Goal: Transaction & Acquisition: Purchase product/service

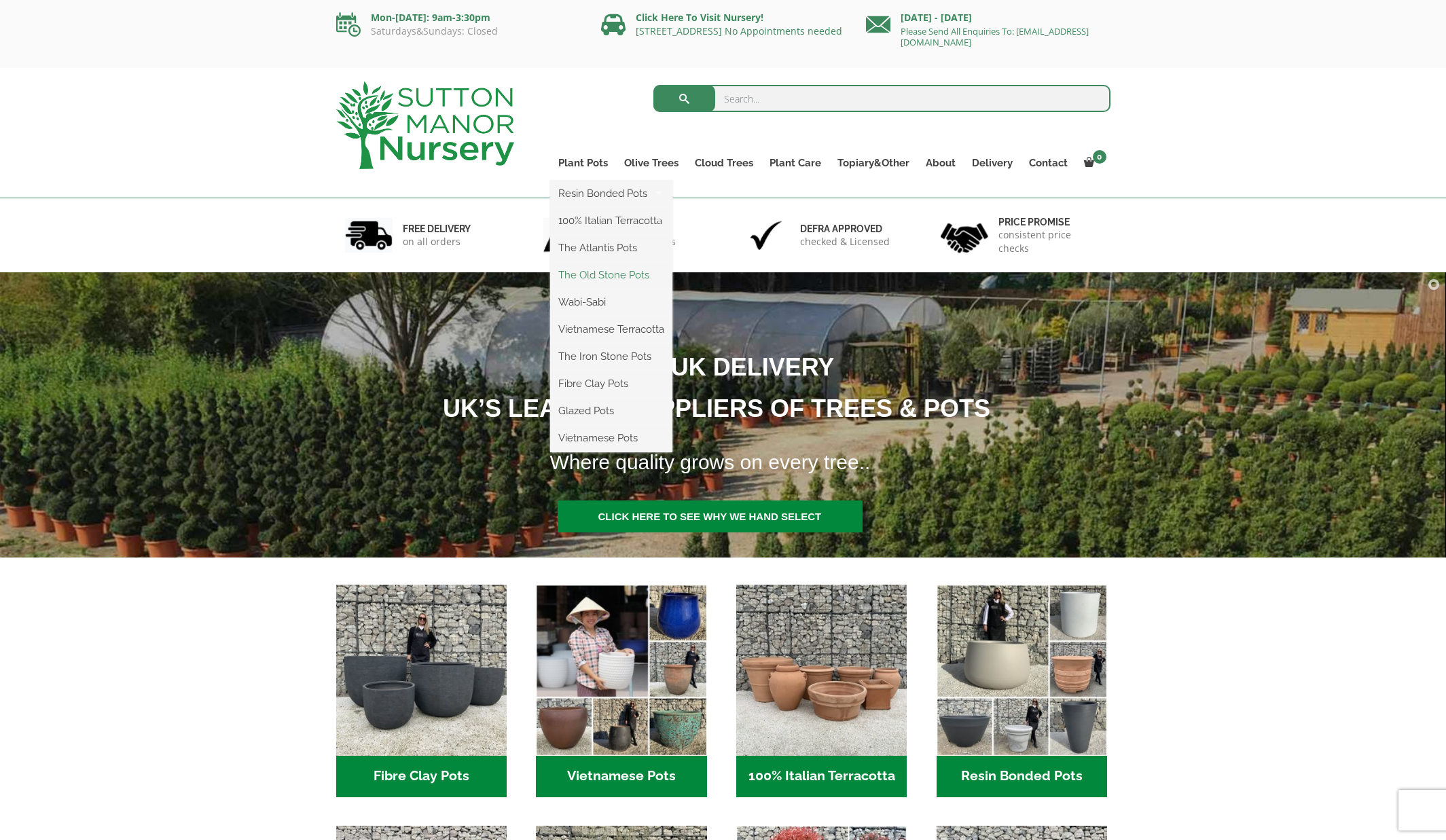
click at [594, 272] on link "The Old Stone Pots" at bounding box center [611, 274] width 122 height 20
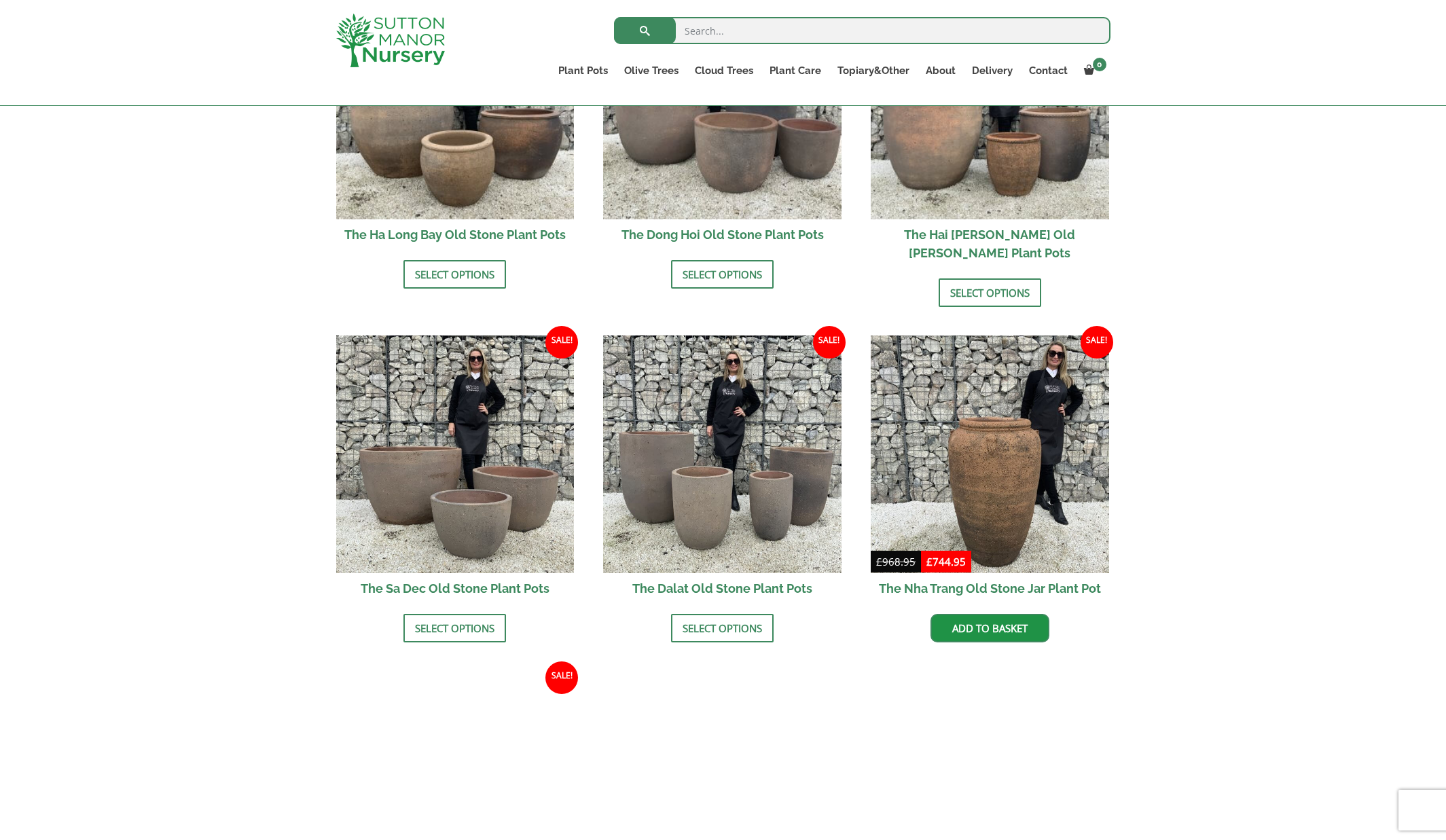
scroll to position [605, 0]
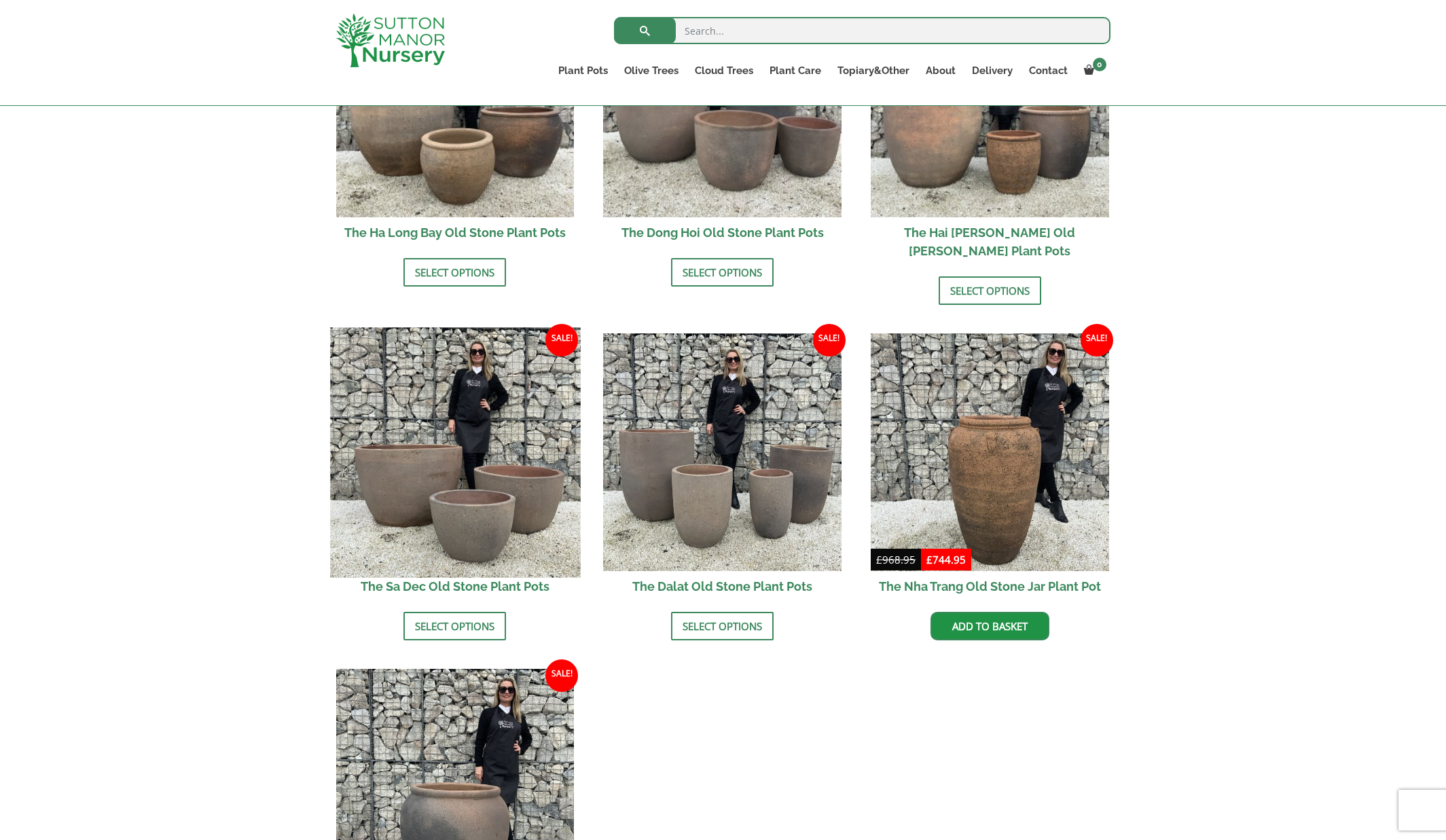
click at [486, 497] on img at bounding box center [455, 451] width 249 height 249
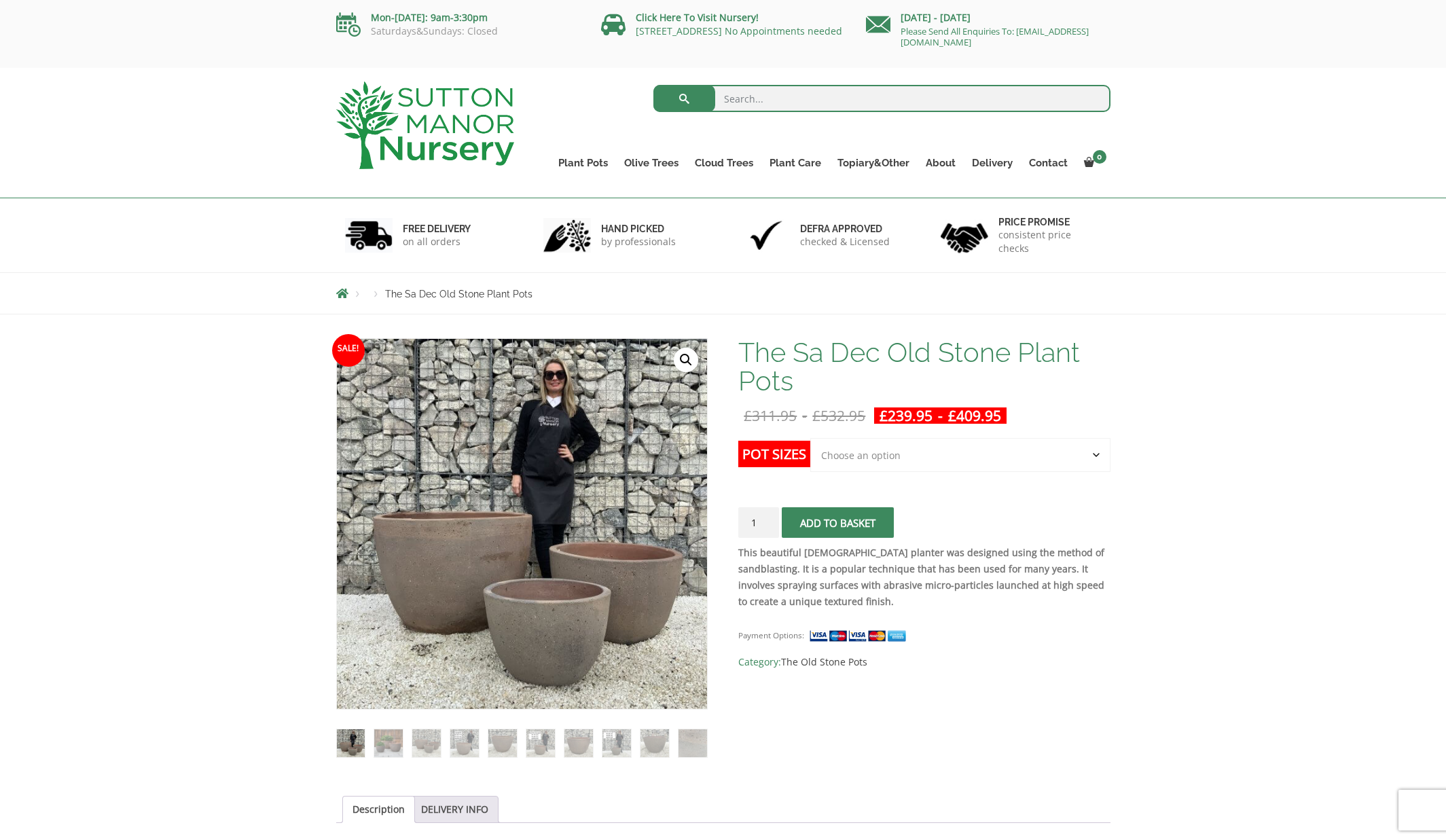
select select "Click here to buy the Largest pot In The Picture"
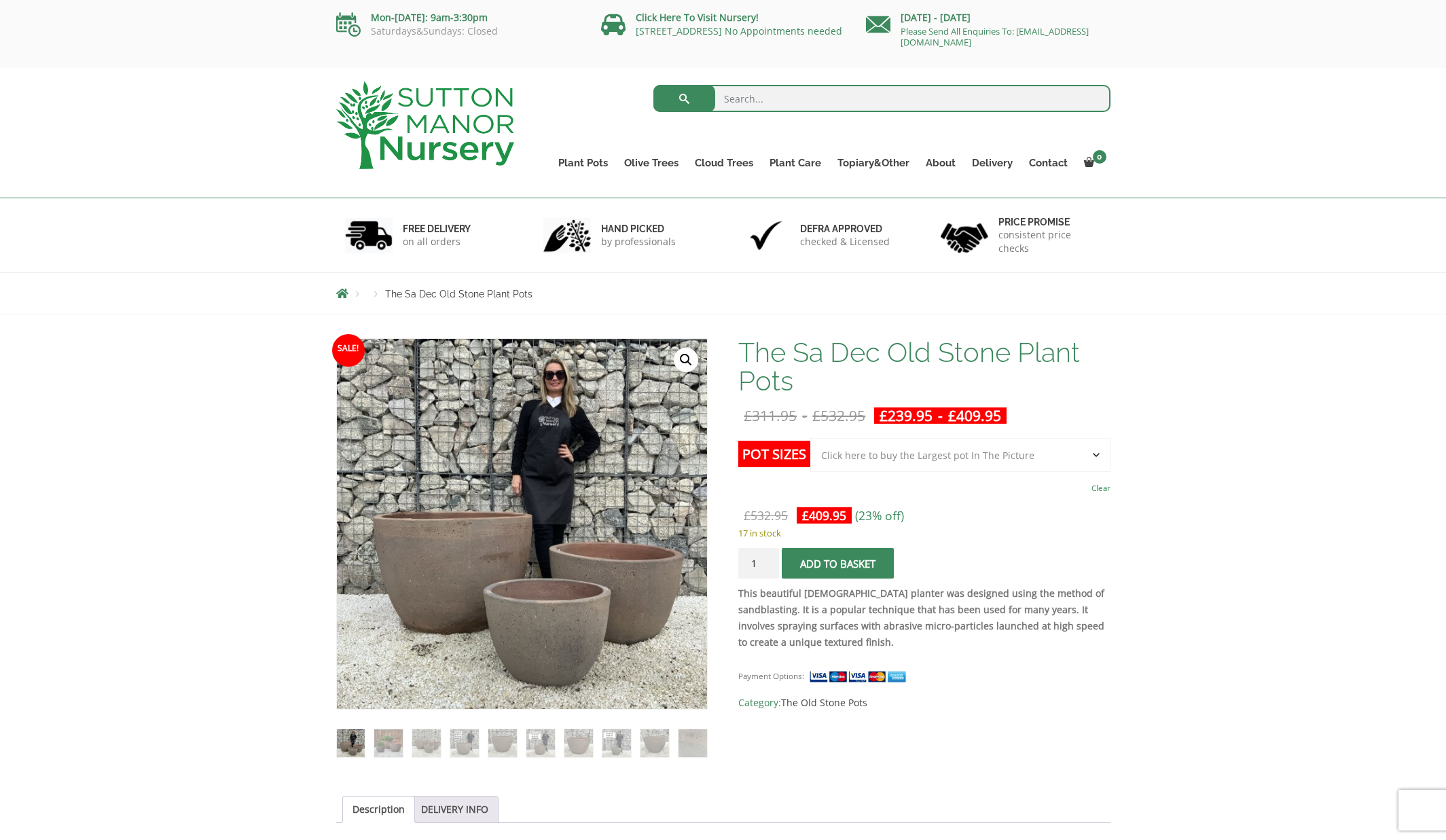
click at [841, 563] on button "Add to basket" at bounding box center [838, 563] width 112 height 31
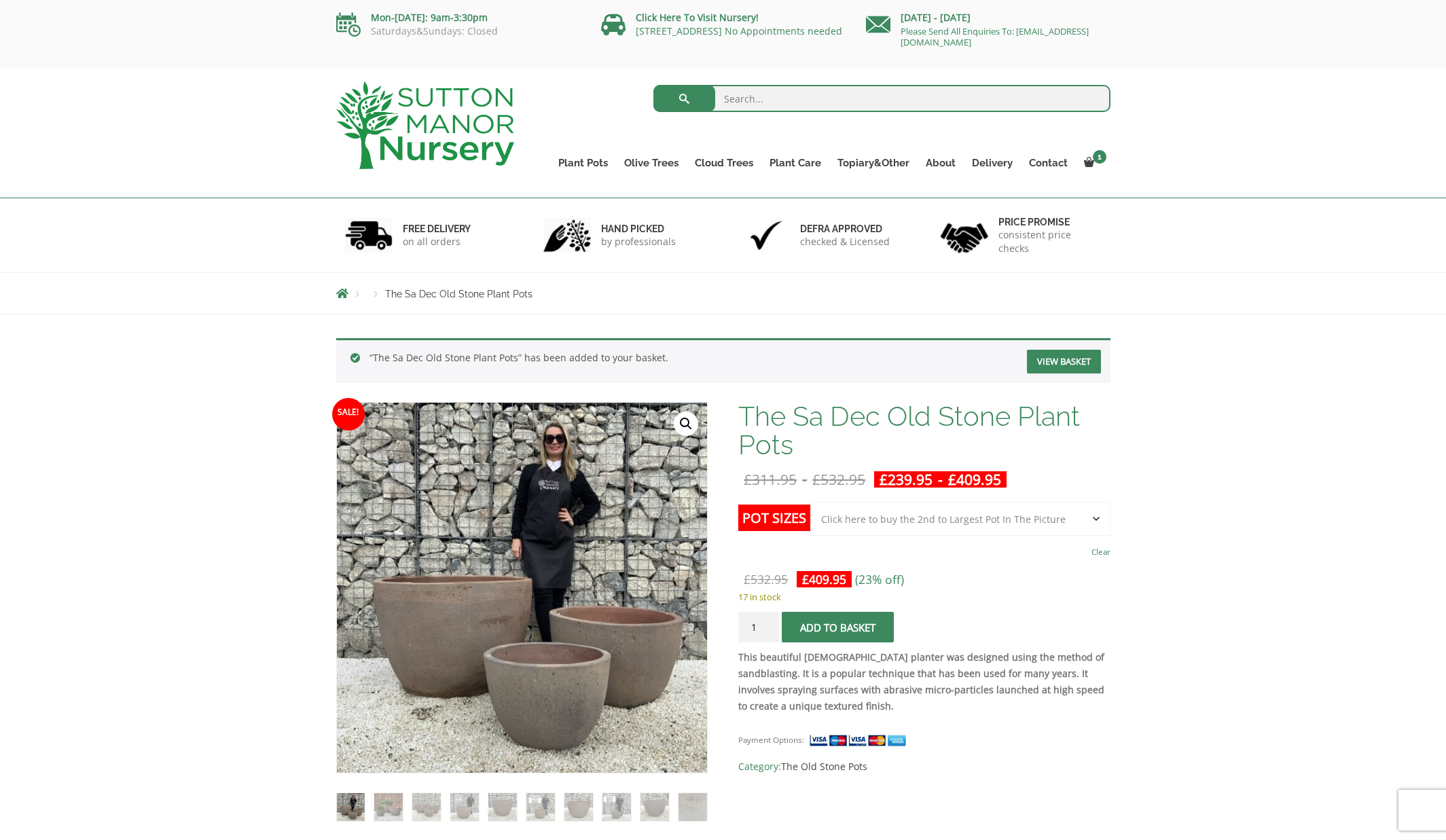
select select "Click here to buy the 2nd to Largest Pot In The Picture"
type input "2"
click at [768, 623] on input "2" at bounding box center [758, 626] width 41 height 31
click at [838, 627] on span "submit" at bounding box center [838, 627] width 0 height 0
select select "Click here to buy the 3rd to Largest Pot In The Picture"
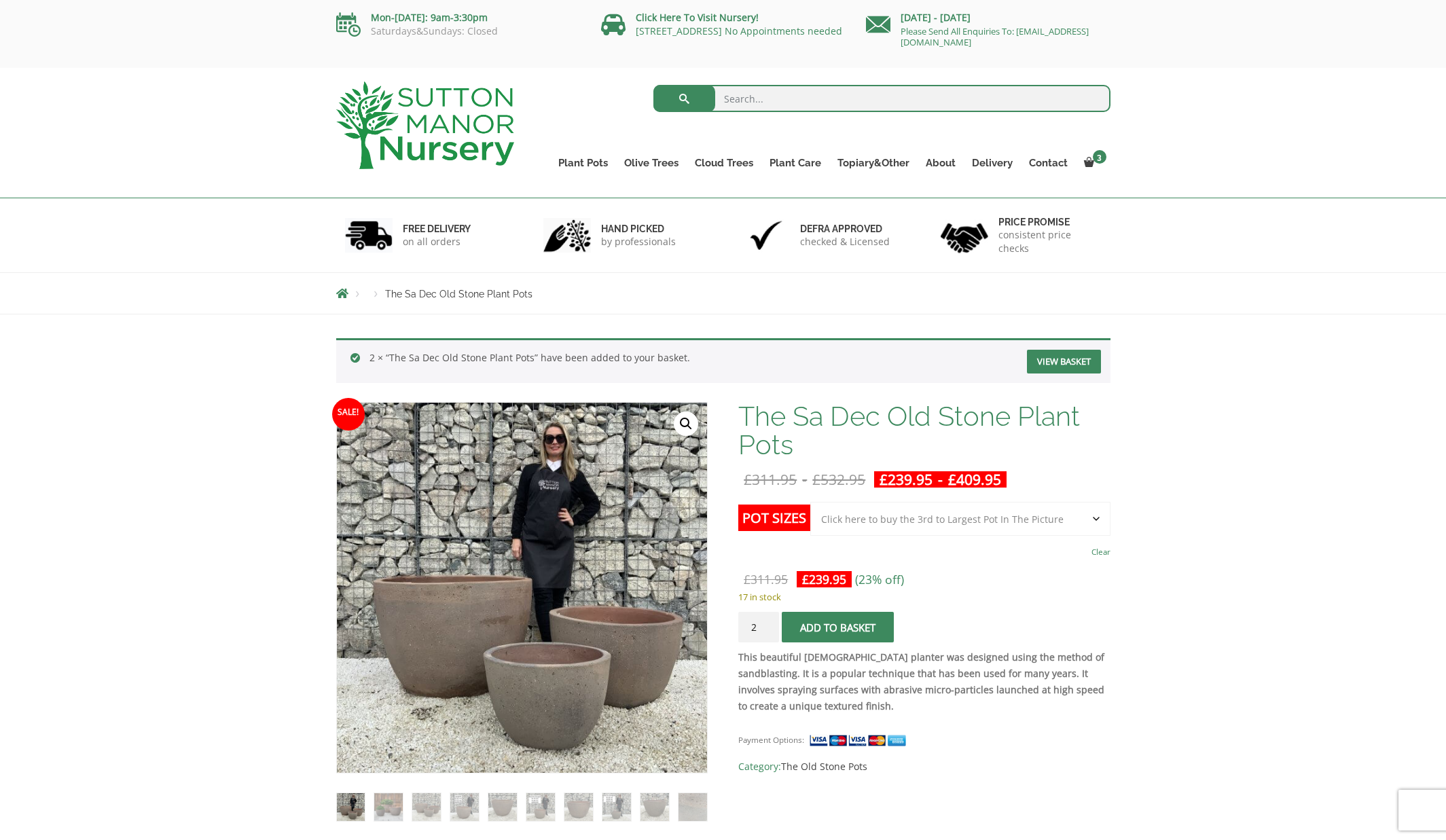
click at [838, 627] on span "submit" at bounding box center [838, 627] width 0 height 0
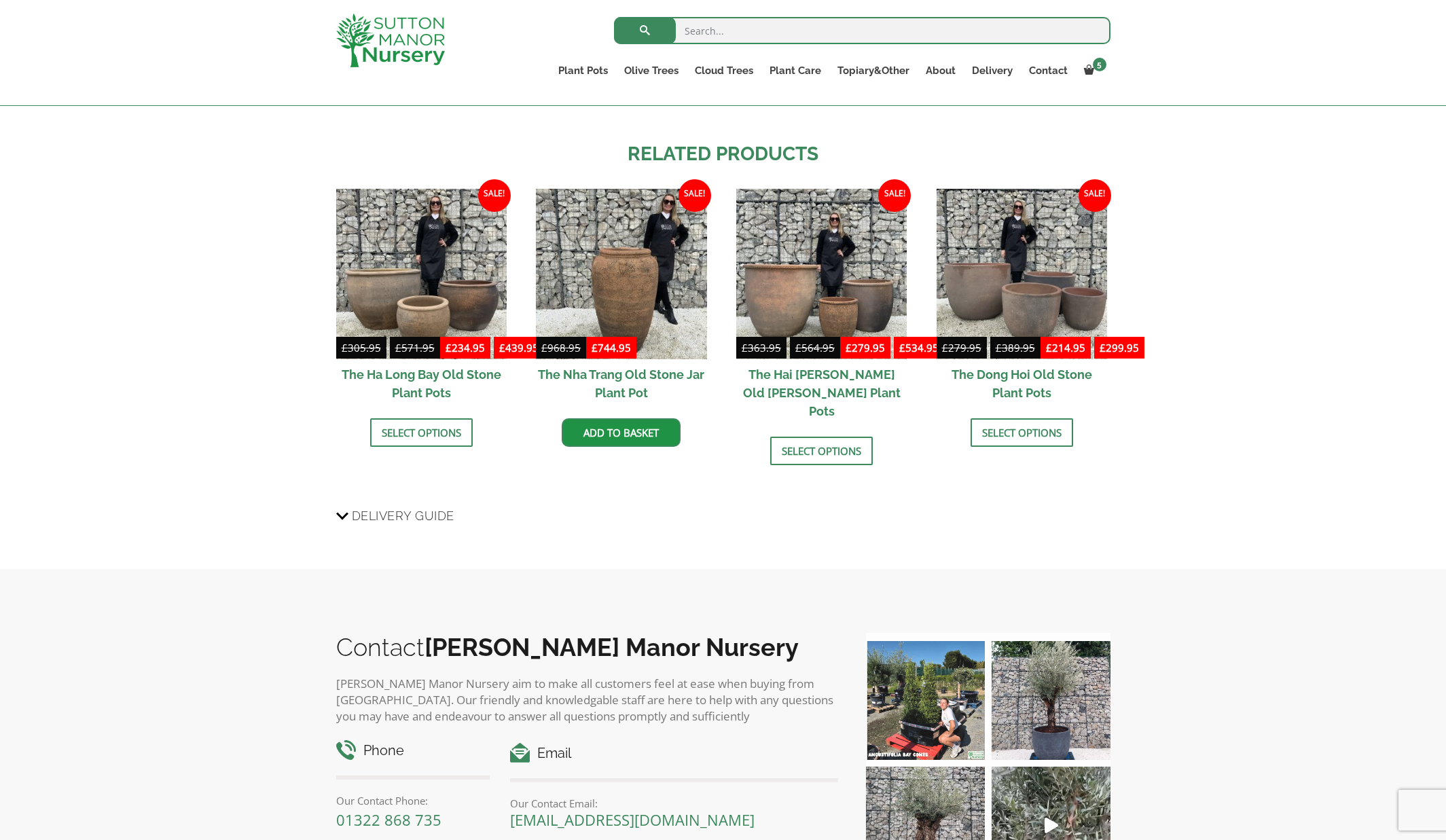
scroll to position [1453, 0]
click at [986, 290] on img at bounding box center [1021, 274] width 179 height 179
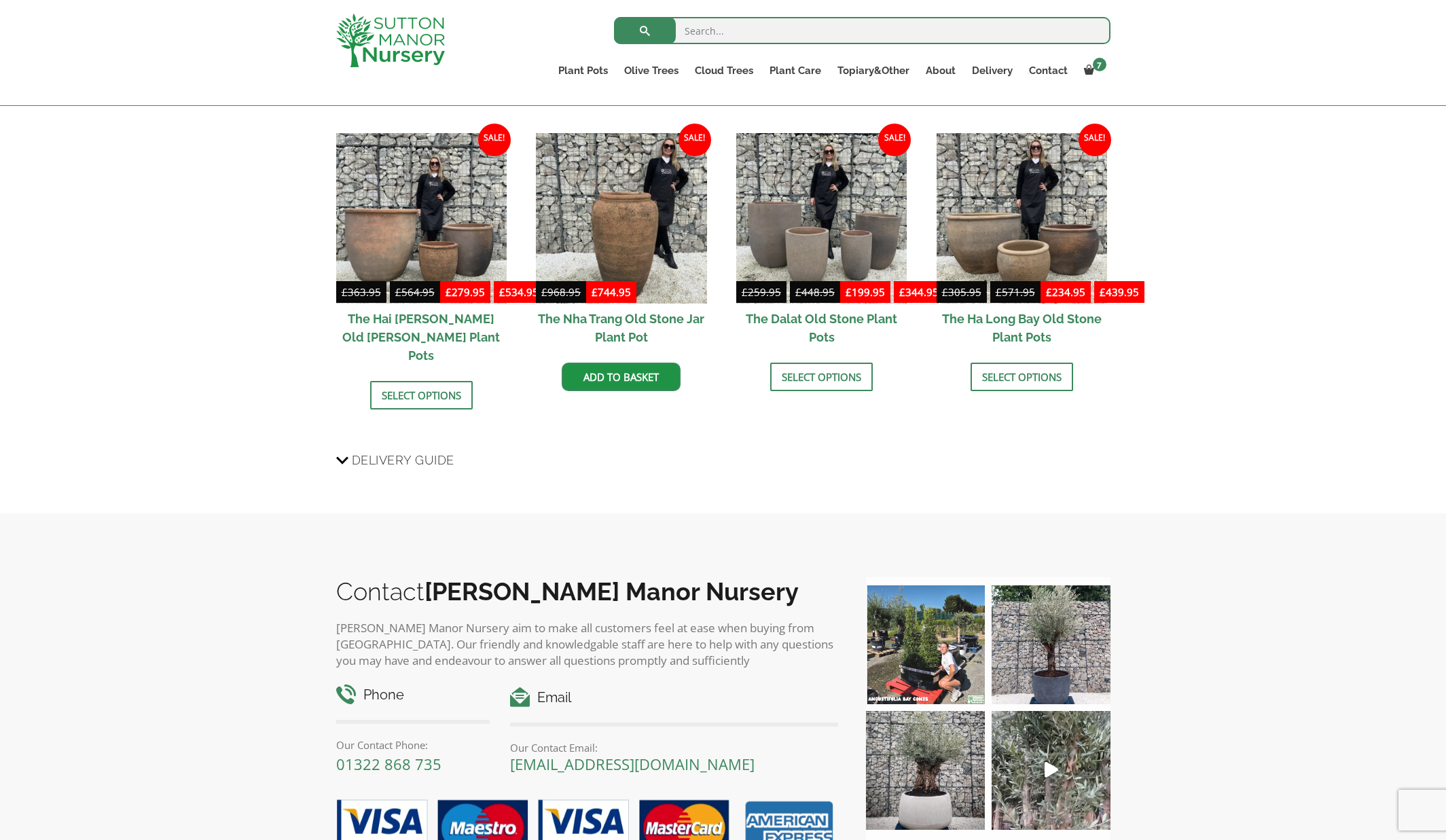
scroll to position [1510, 0]
click at [804, 245] on img at bounding box center [821, 217] width 179 height 179
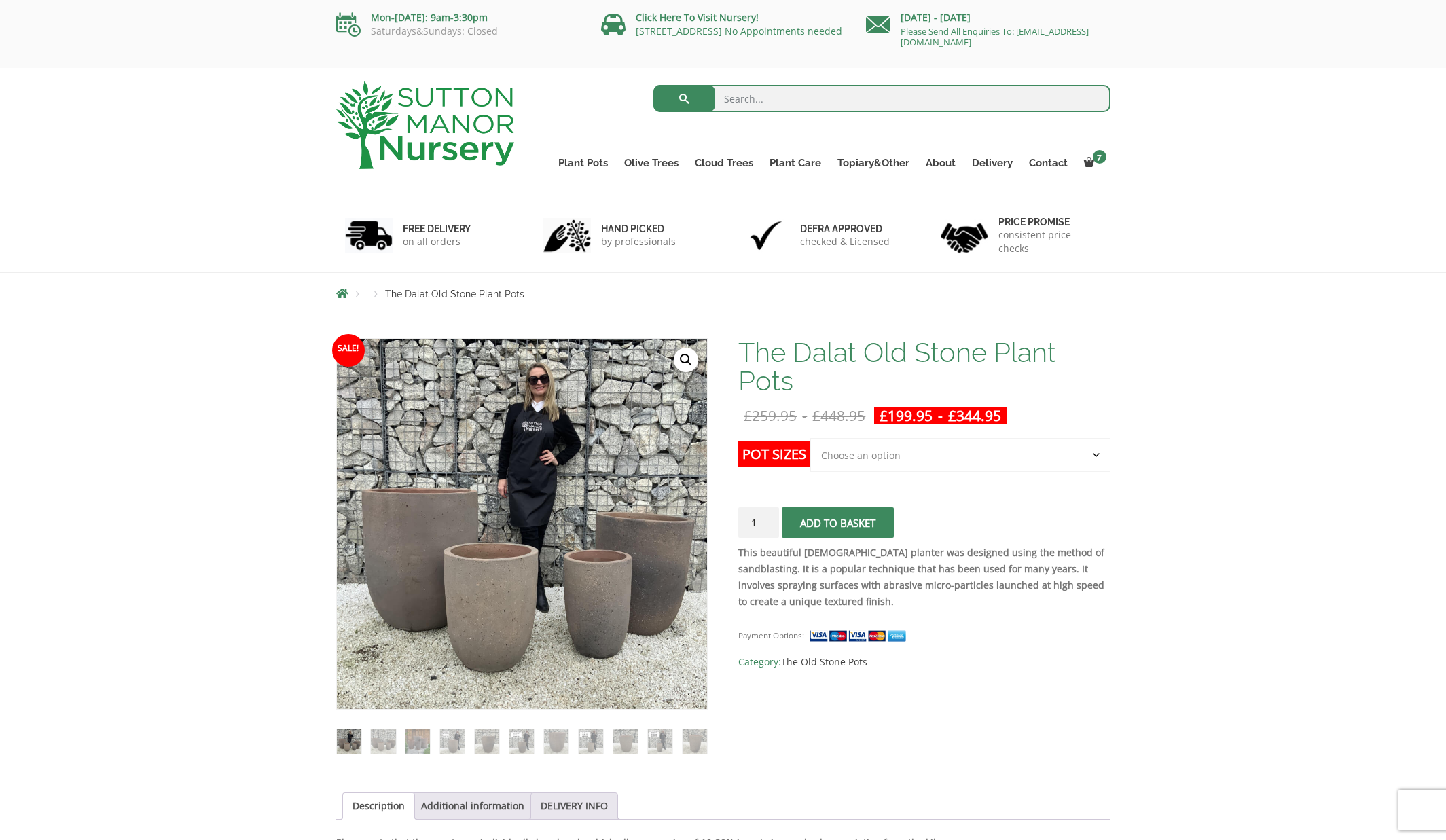
select select "Click here to buy the Largest pot In The Picture"
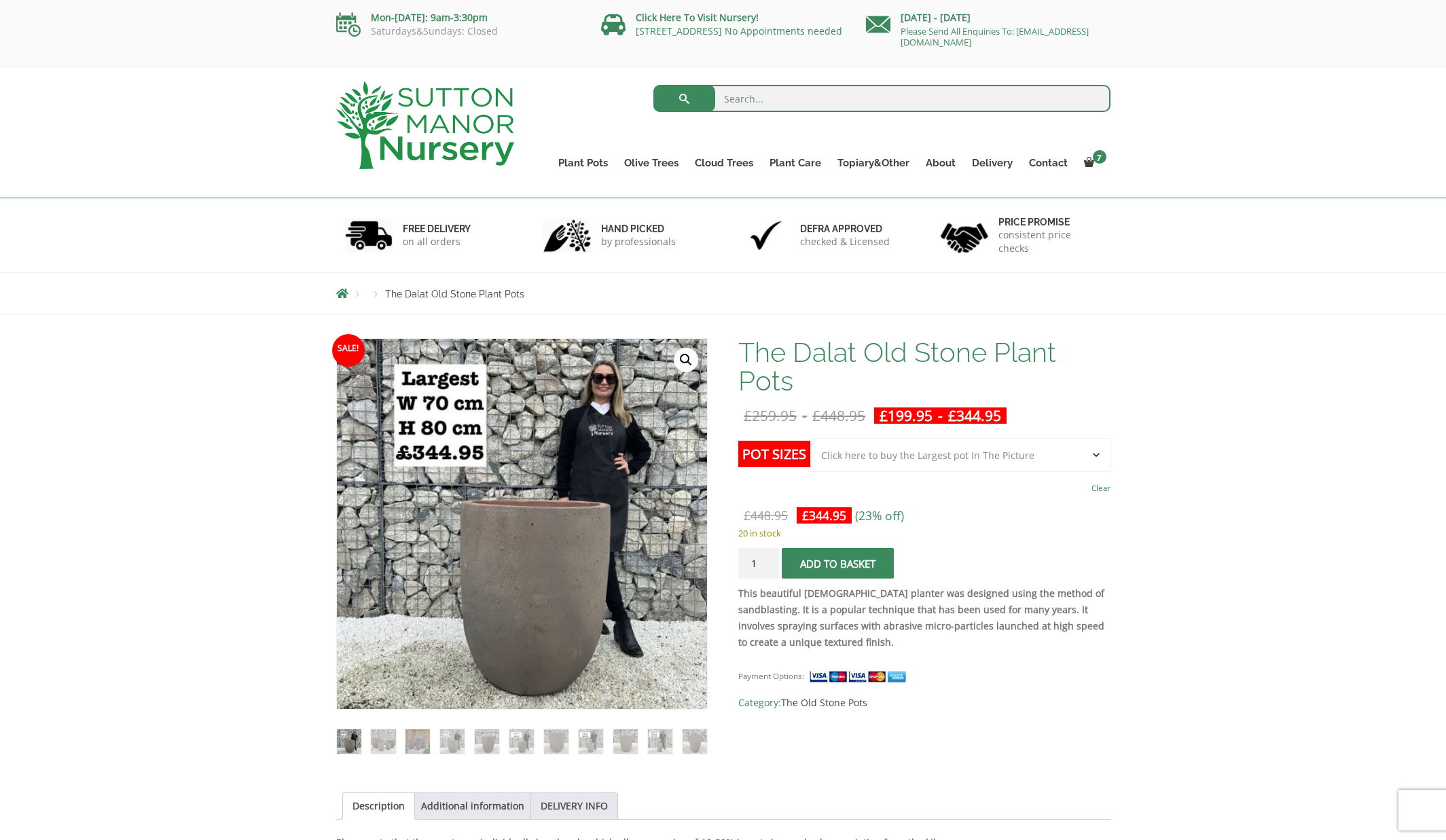
type input "2"
click at [768, 561] on input "2" at bounding box center [758, 563] width 41 height 31
click at [838, 563] on span "submit" at bounding box center [838, 563] width 0 height 0
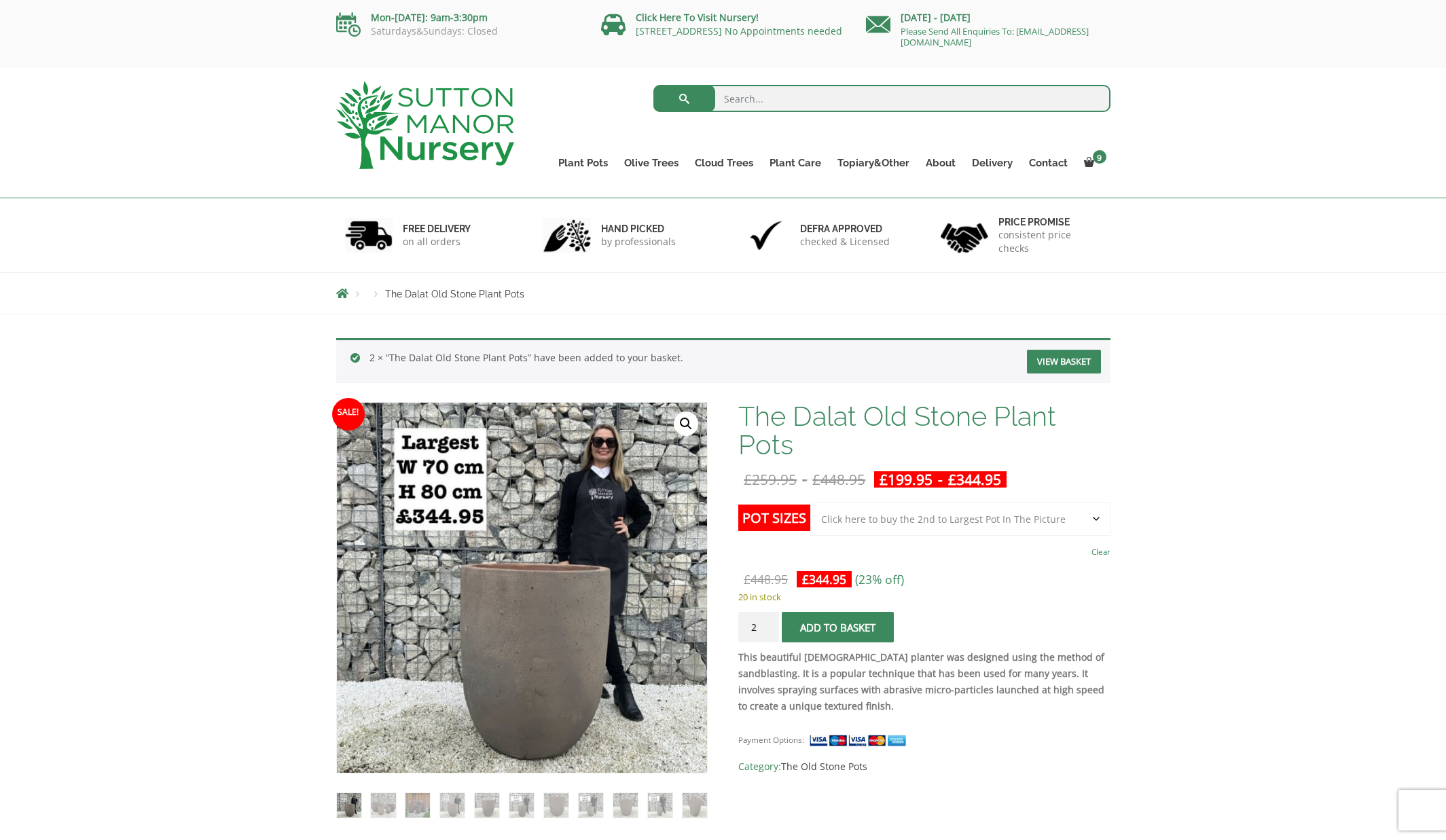
select select "Click here to buy the 2nd to Largest Pot In The Picture"
type input "1"
click at [768, 629] on input "1" at bounding box center [758, 626] width 41 height 31
click at [838, 627] on span "submit" at bounding box center [838, 627] width 0 height 0
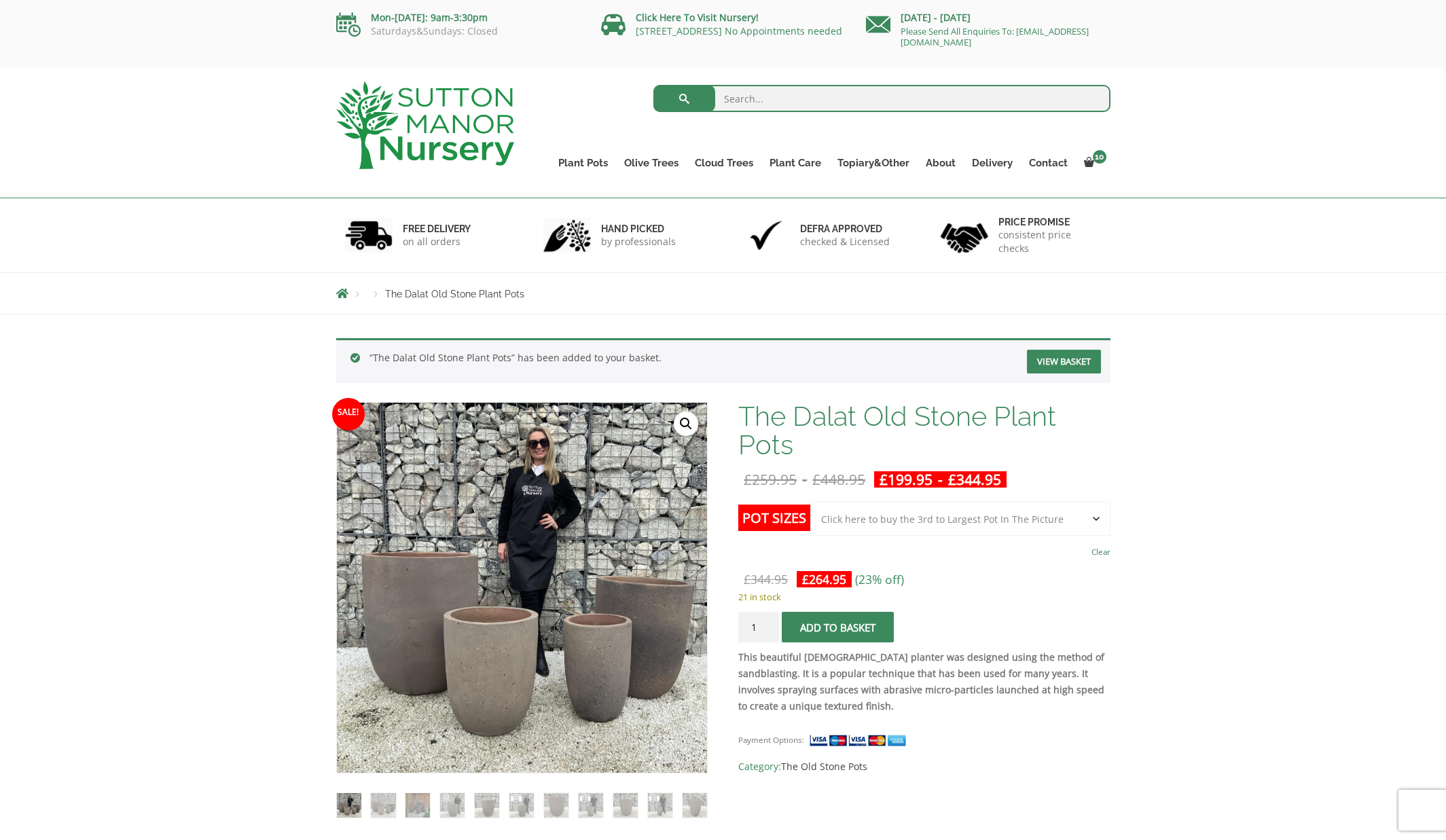
select select "Click here to buy the 3rd to Largest Pot In The Picture"
click at [838, 627] on span "submit" at bounding box center [838, 627] width 0 height 0
click at [1071, 360] on link "View basket" at bounding box center [1063, 361] width 74 height 23
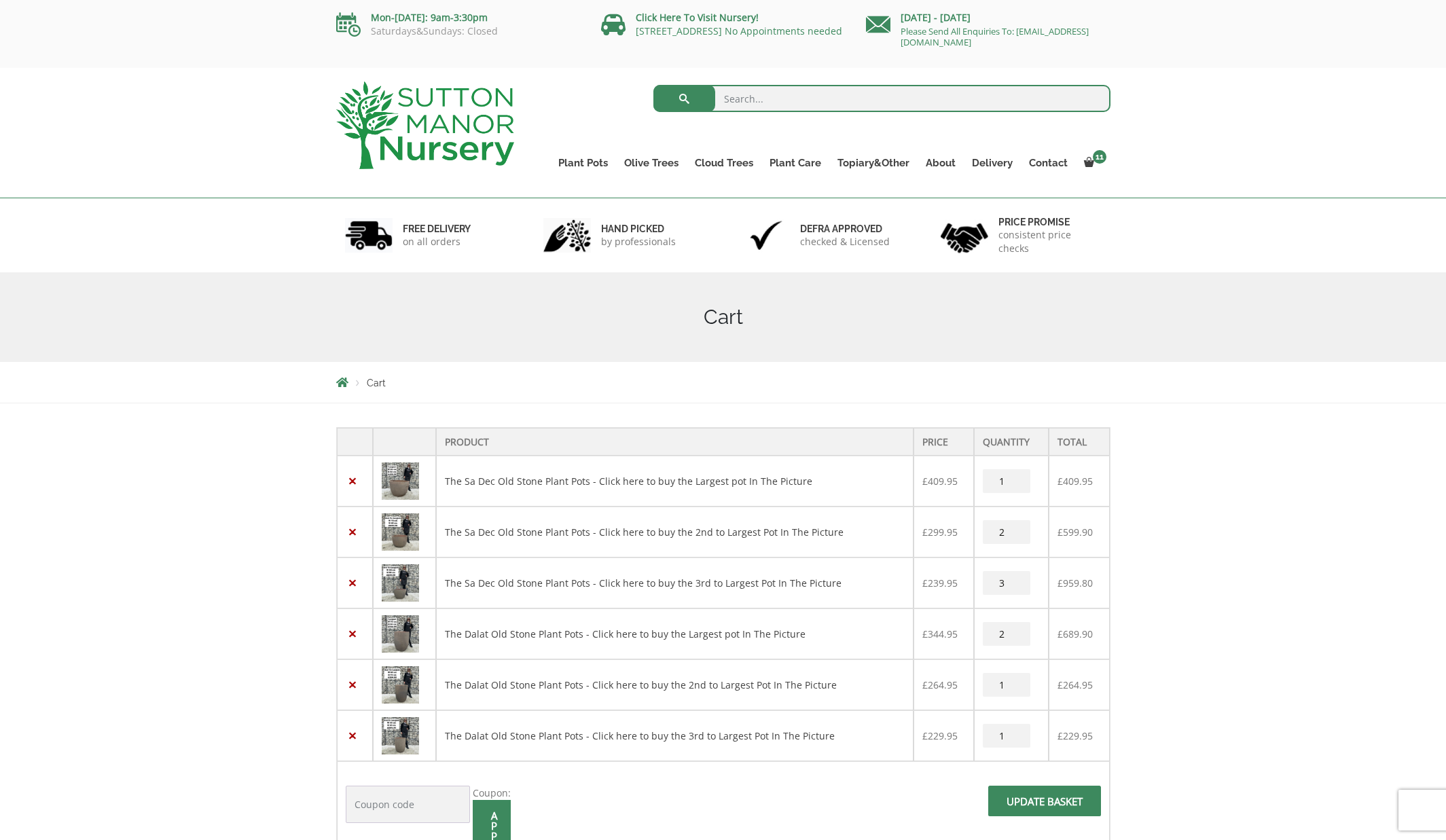
click at [1014, 586] on input "3" at bounding box center [1006, 582] width 48 height 23
type input "2"
click at [1014, 586] on input "2" at bounding box center [1006, 582] width 48 height 23
click at [1045, 805] on span at bounding box center [1045, 805] width 0 height 0
click at [1032, 801] on input "Update basket" at bounding box center [1044, 801] width 113 height 31
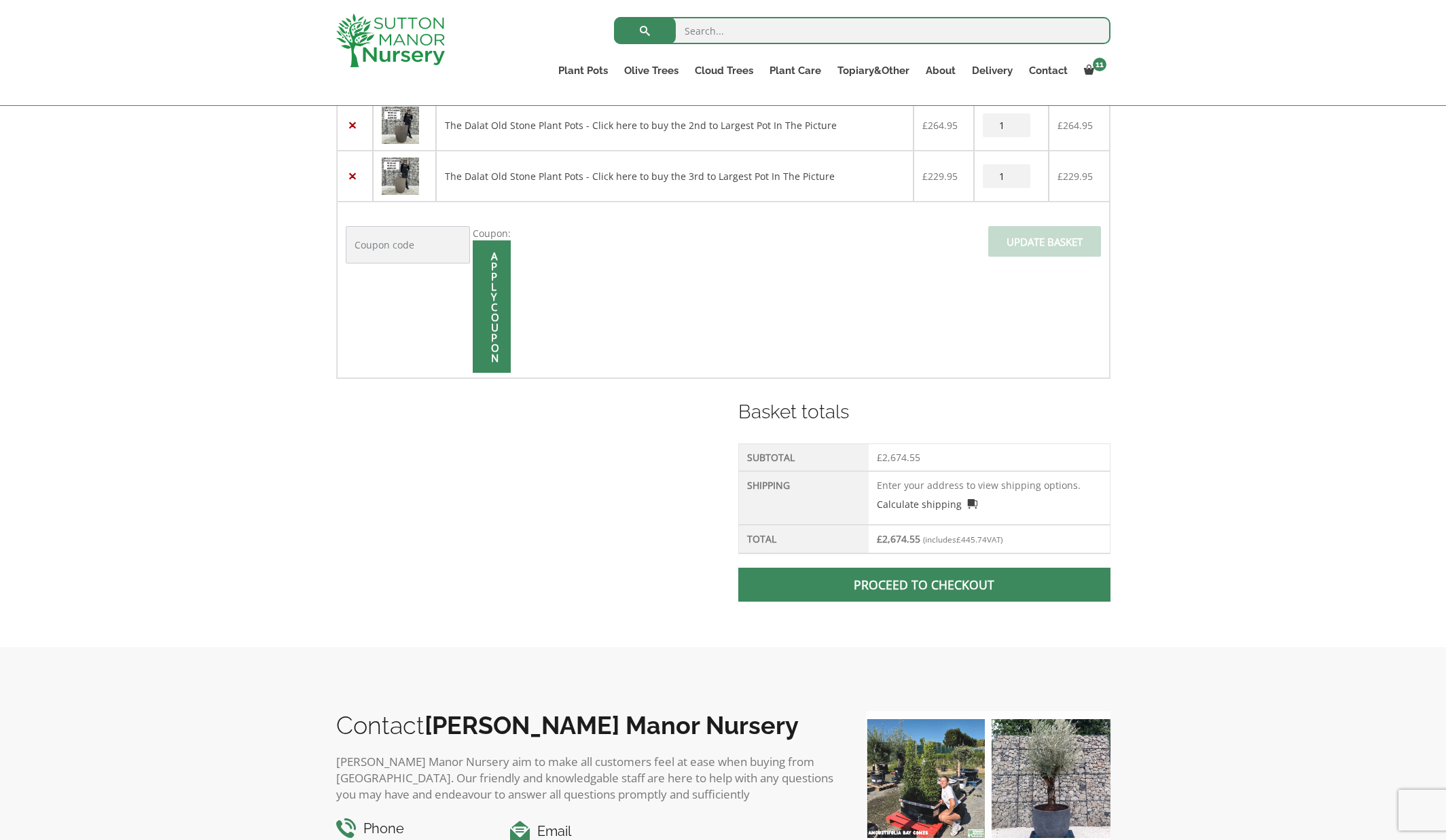
scroll to position [595, 0]
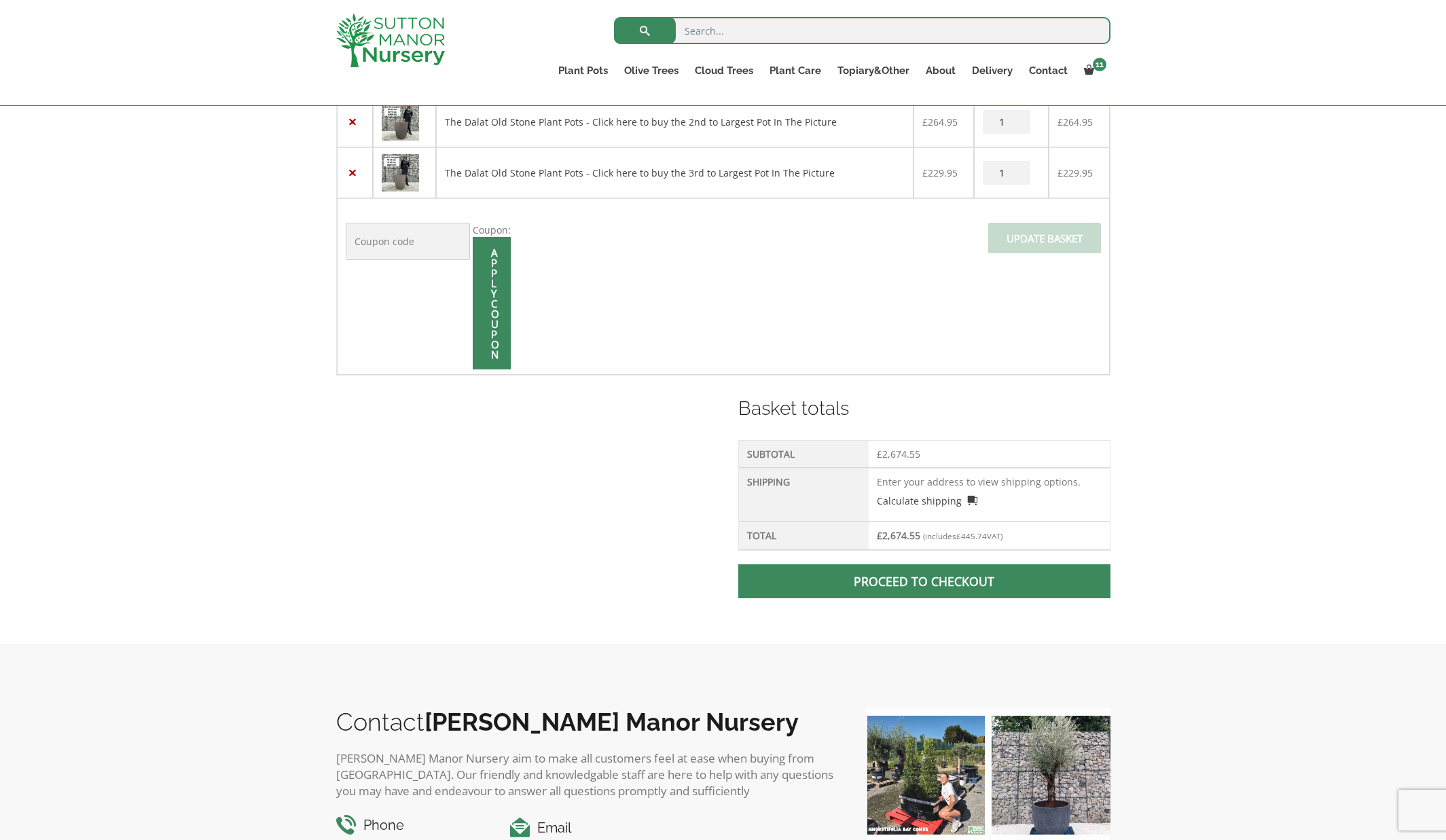
click at [883, 584] on link "Proceed to checkout" at bounding box center [924, 581] width 371 height 34
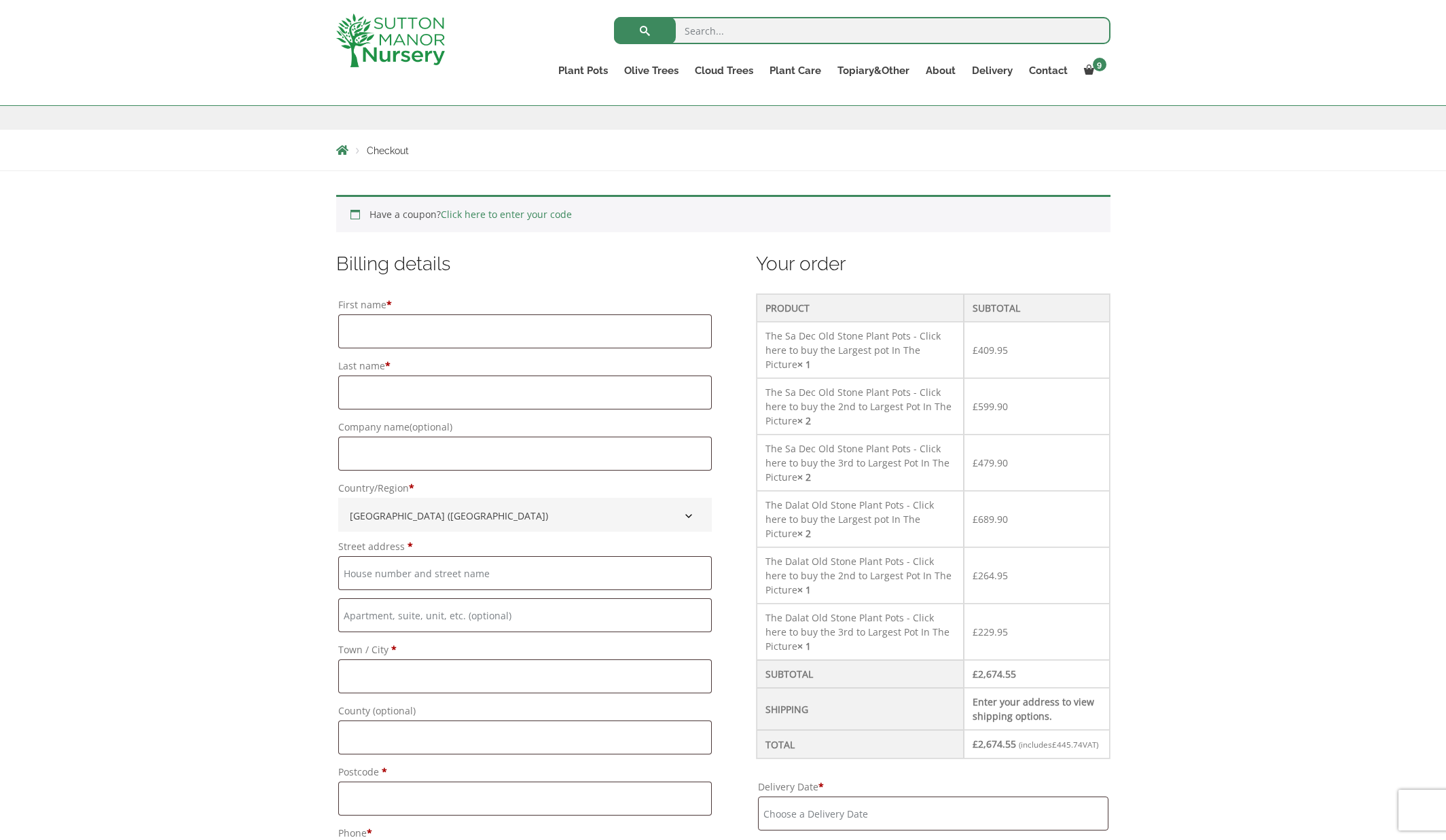
scroll to position [209, 0]
click at [1005, 687] on td "Enter your address to view shipping options." at bounding box center [1036, 708] width 145 height 42
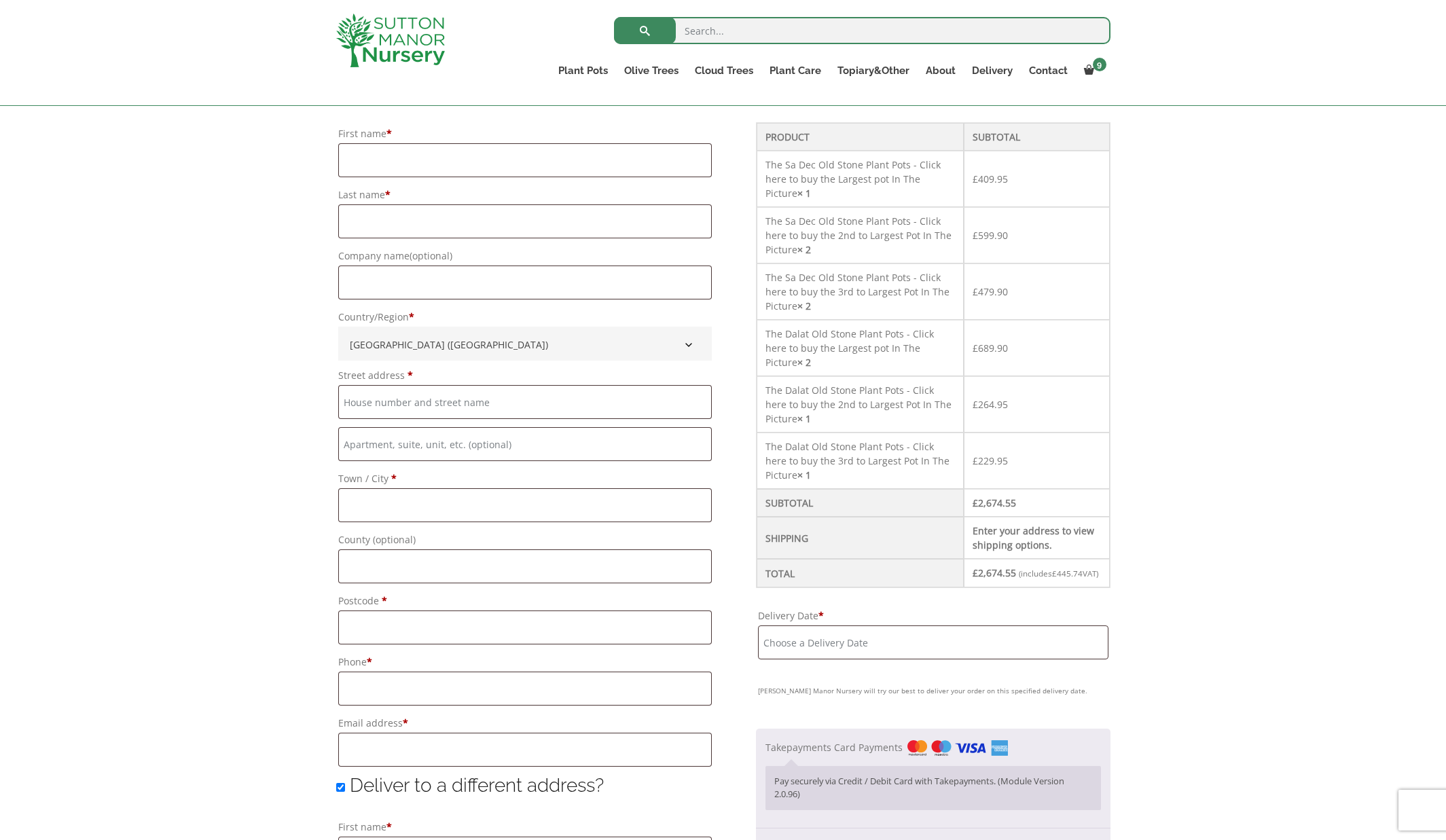
scroll to position [403, 0]
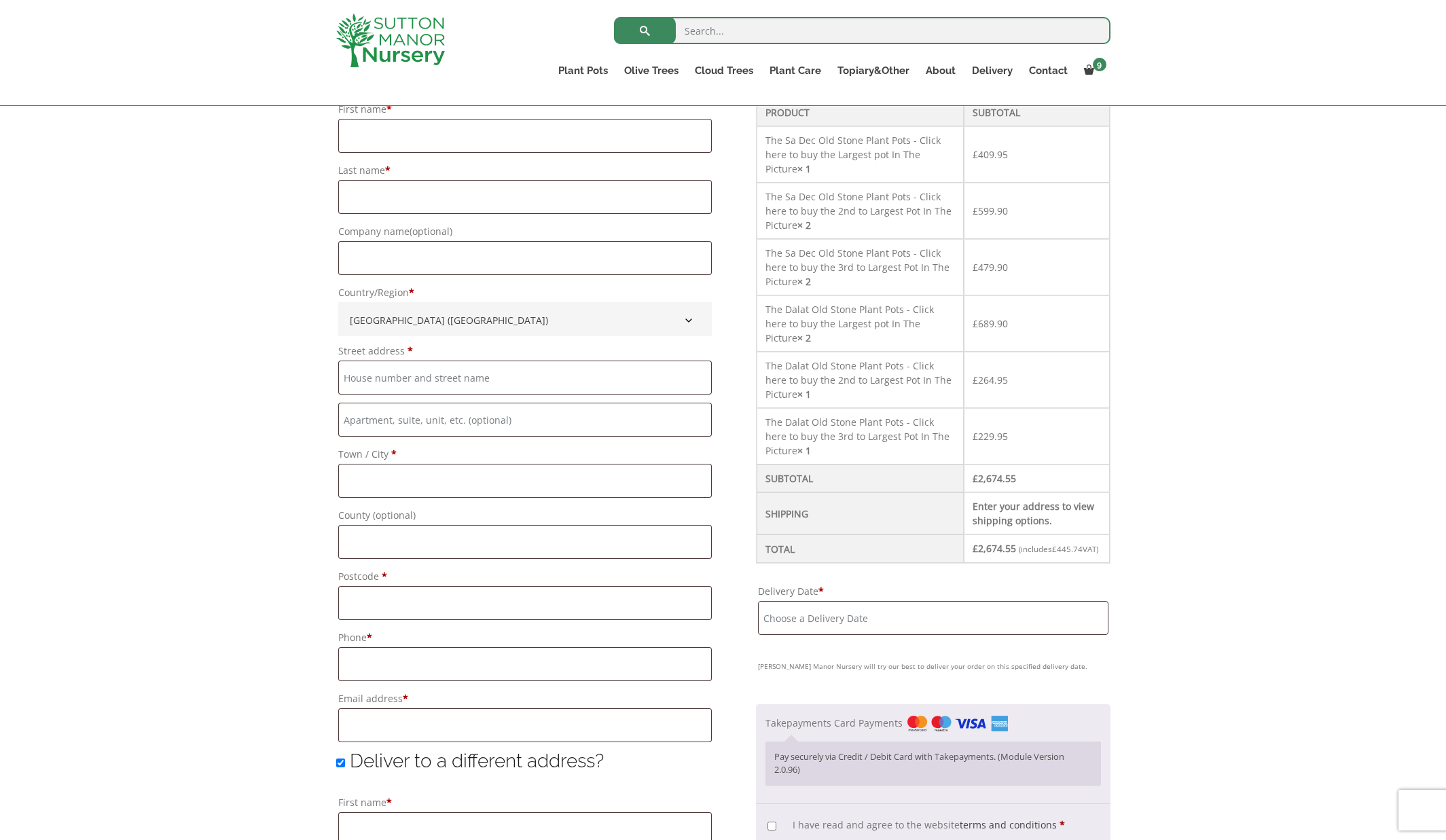
click at [809, 601] on input "Delivery Date *" at bounding box center [932, 617] width 350 height 34
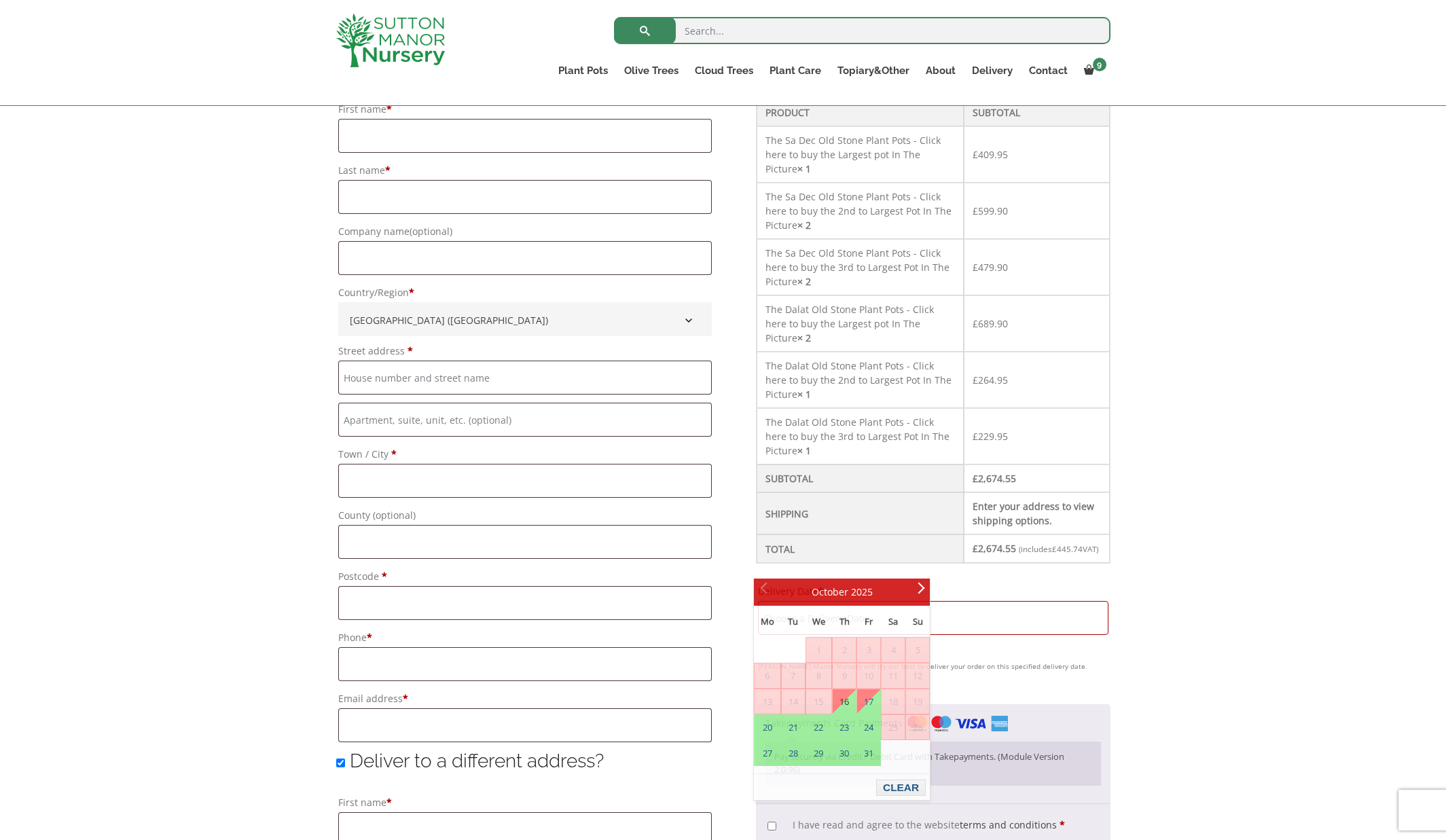
click at [736, 633] on div "Billing details First name * Last name * Company name (optional) Country/Region…" at bounding box center [547, 719] width 421 height 1327
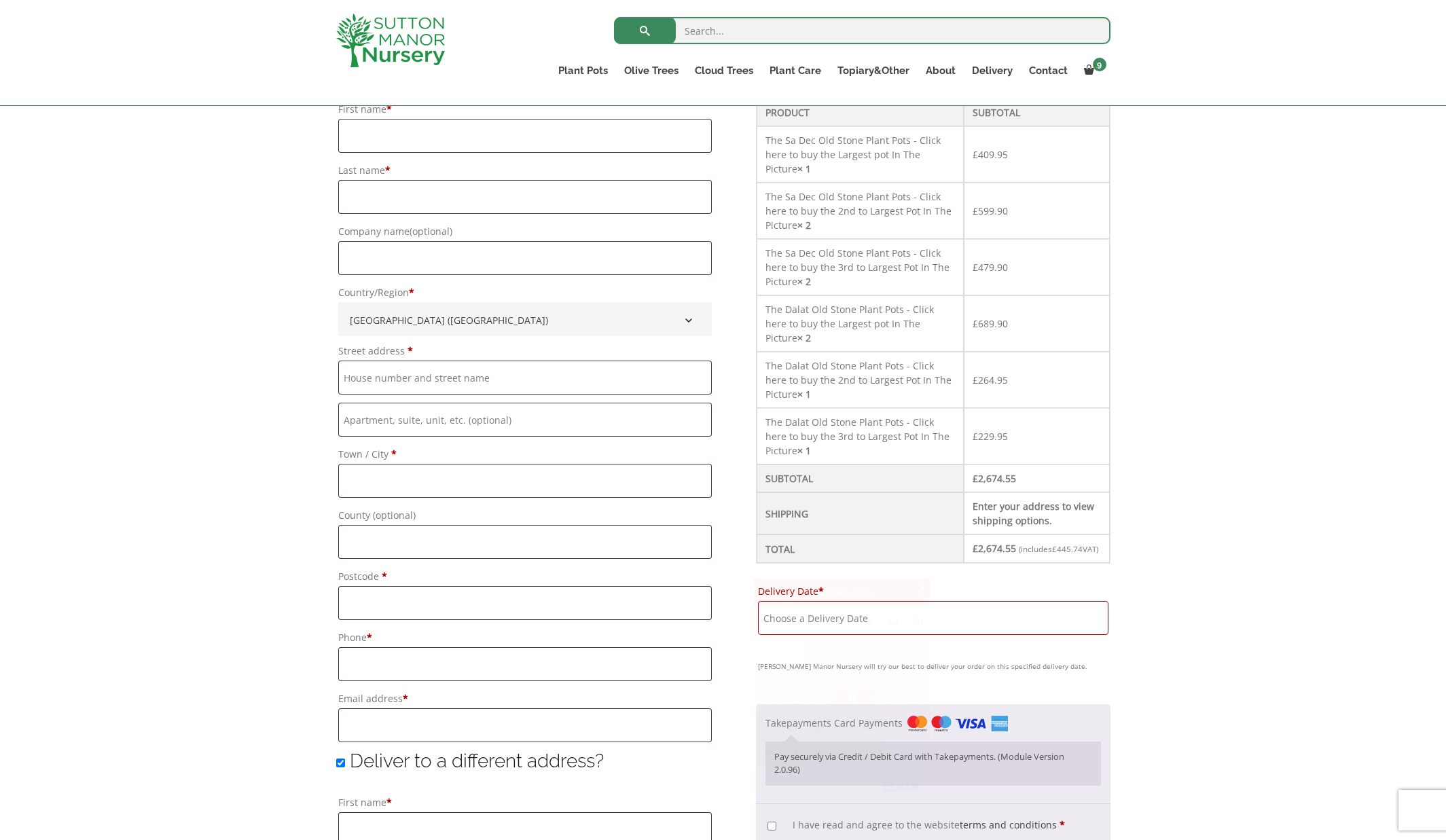
click at [825, 601] on input "Delivery Date *" at bounding box center [932, 617] width 350 height 34
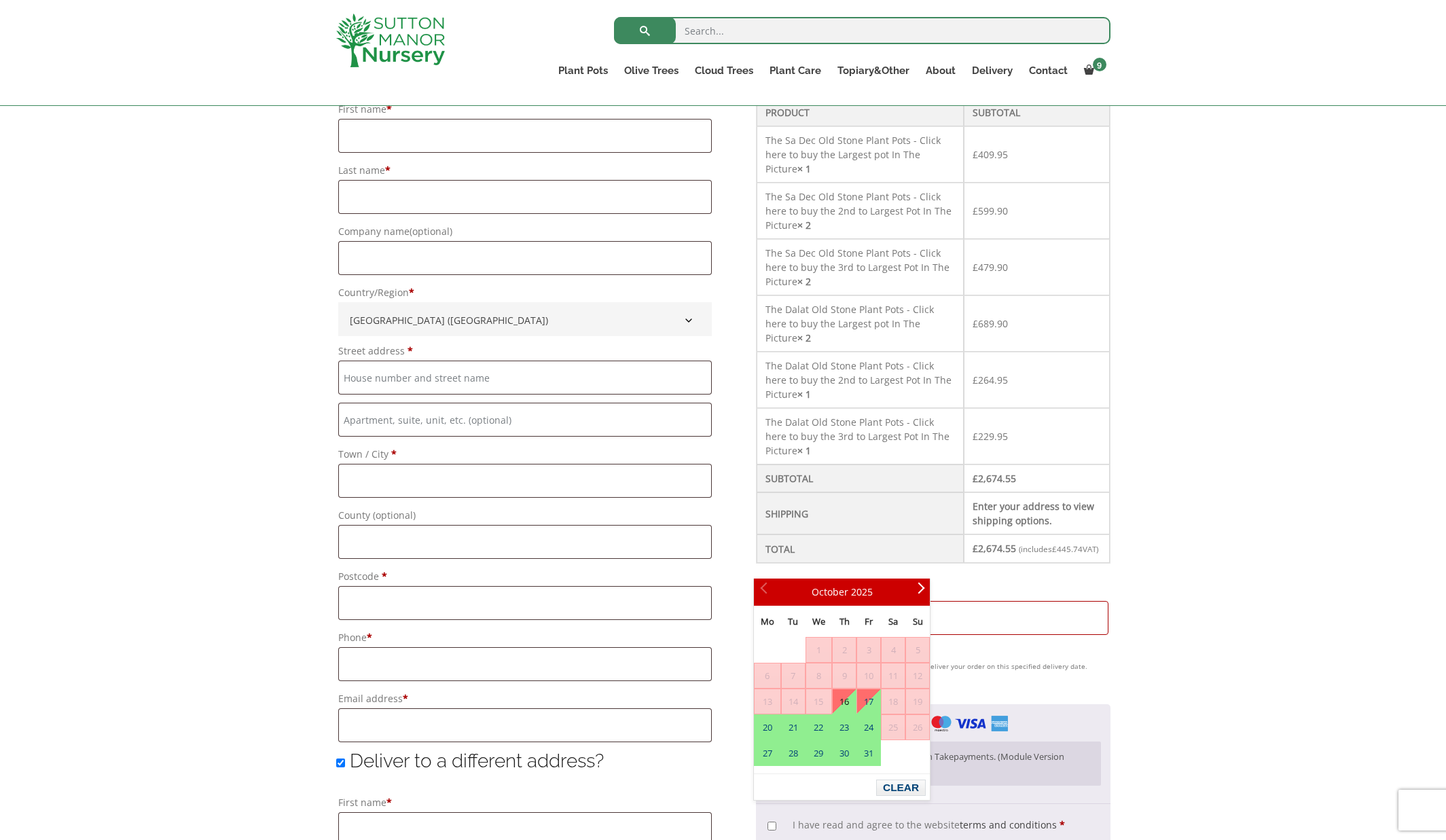
click at [844, 697] on link "16" at bounding box center [844, 701] width 23 height 24
type input "16 October, 2025"
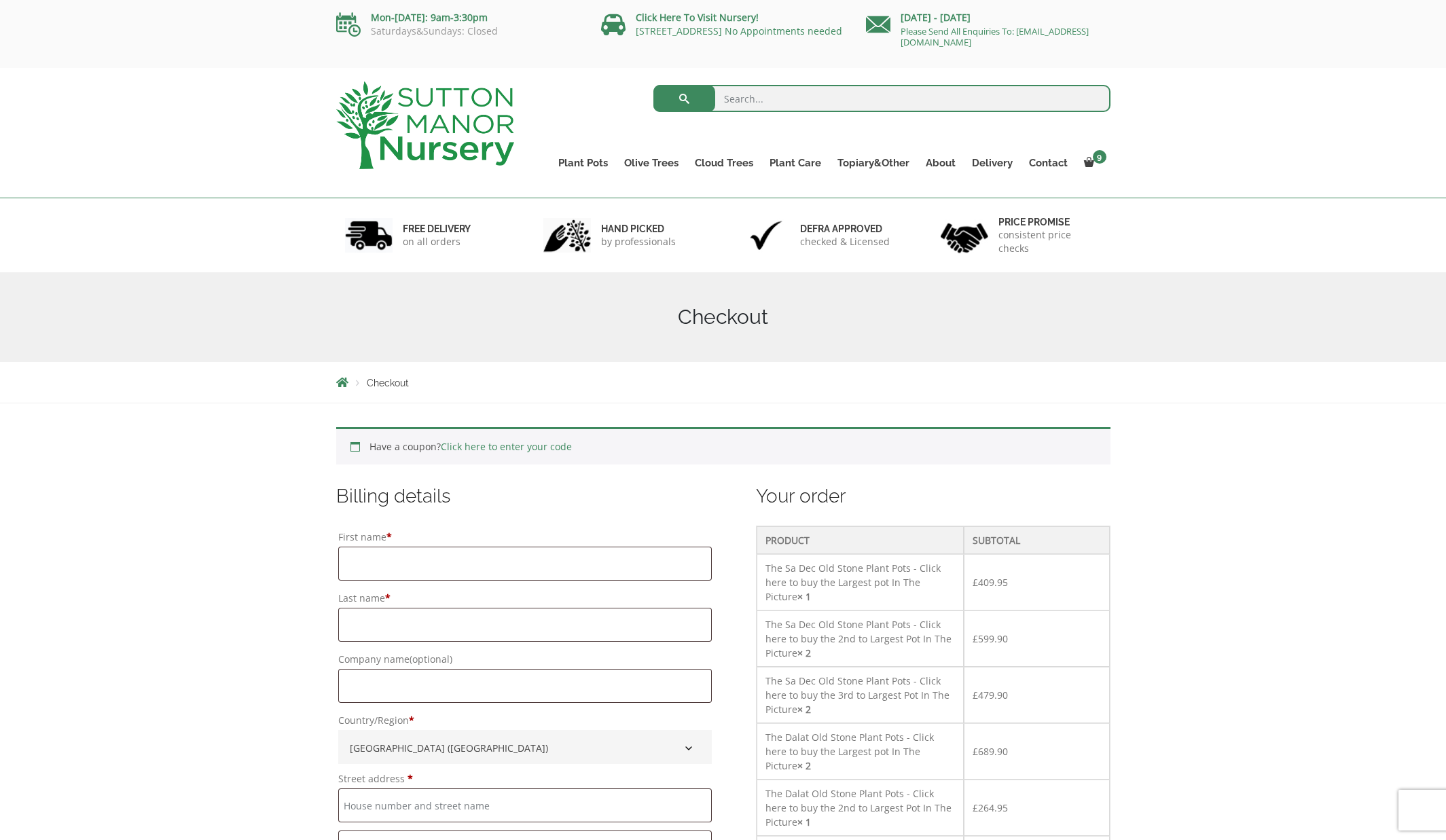
scroll to position [0, 0]
type input "Steve"
type input "Wadey❤️"
type input "8 Grange Park"
type input "Frenchay"
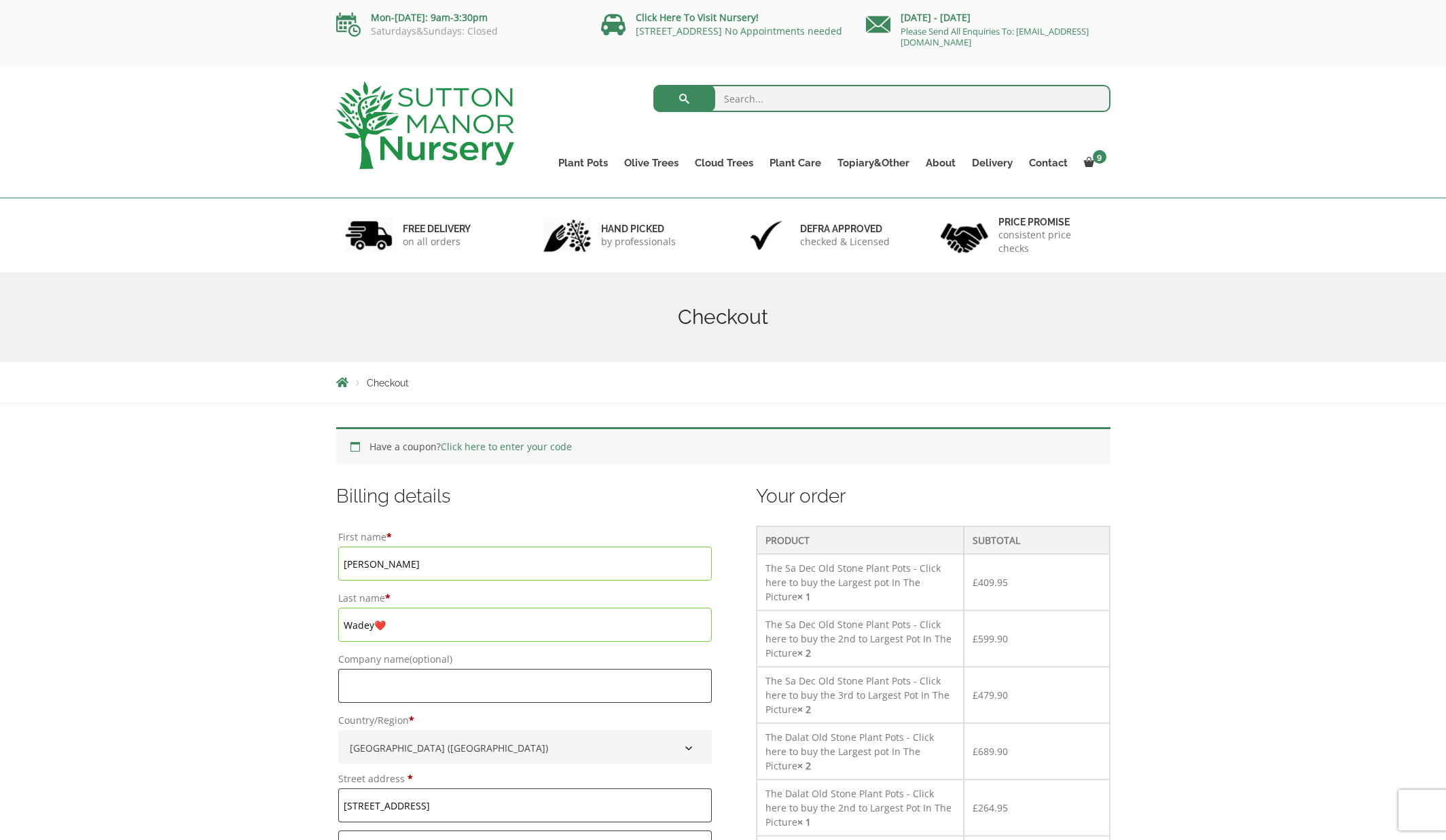
type input "Bristol"
type input "UK"
type input "BS16 2SZ"
type input "stevewadey@yahoo.com"
type input "Steve"
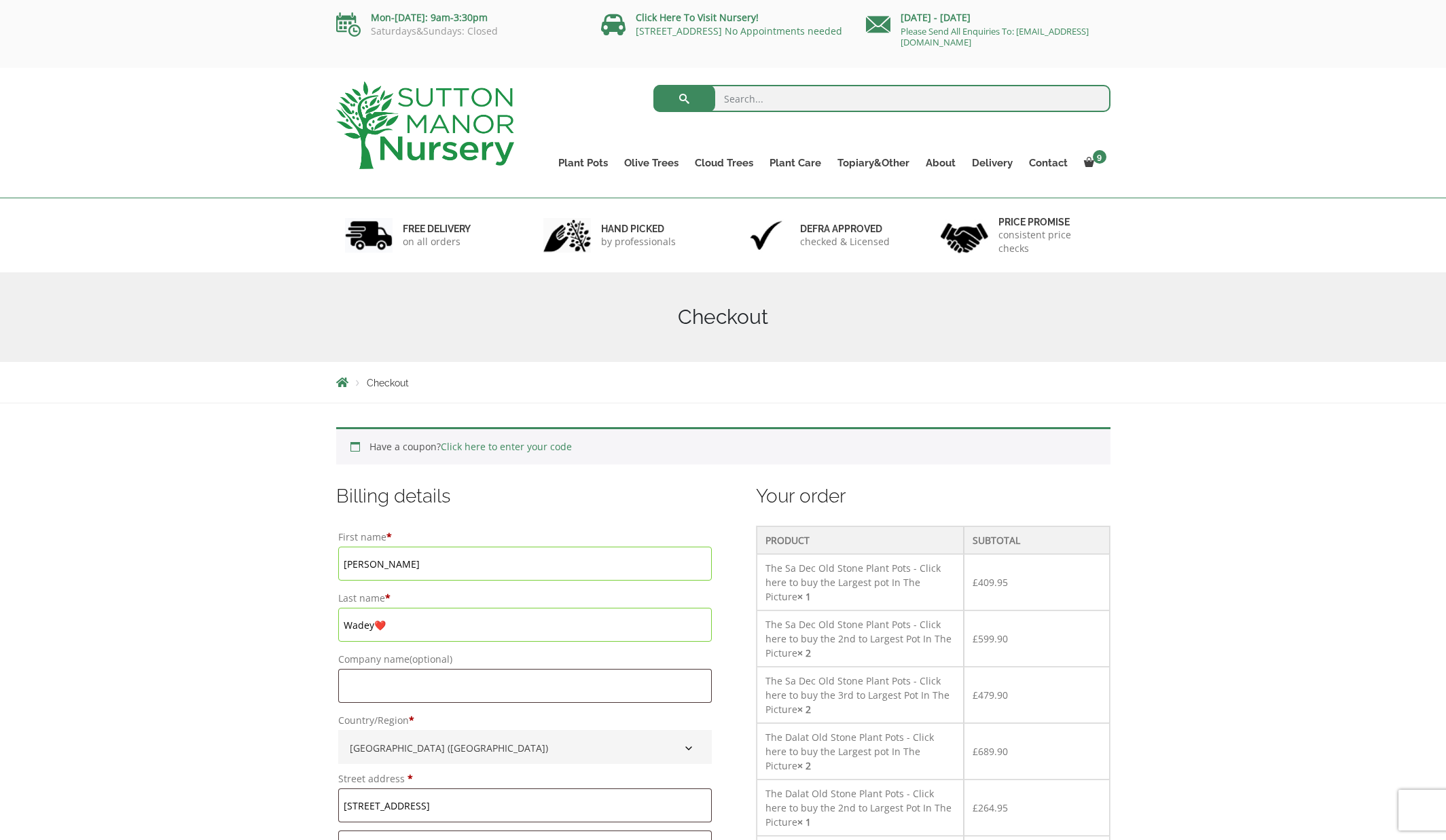
type input "Wadey❤️"
type input "8 Grange Park"
type input "Frenchay"
type input "Bristol"
type input "UK"
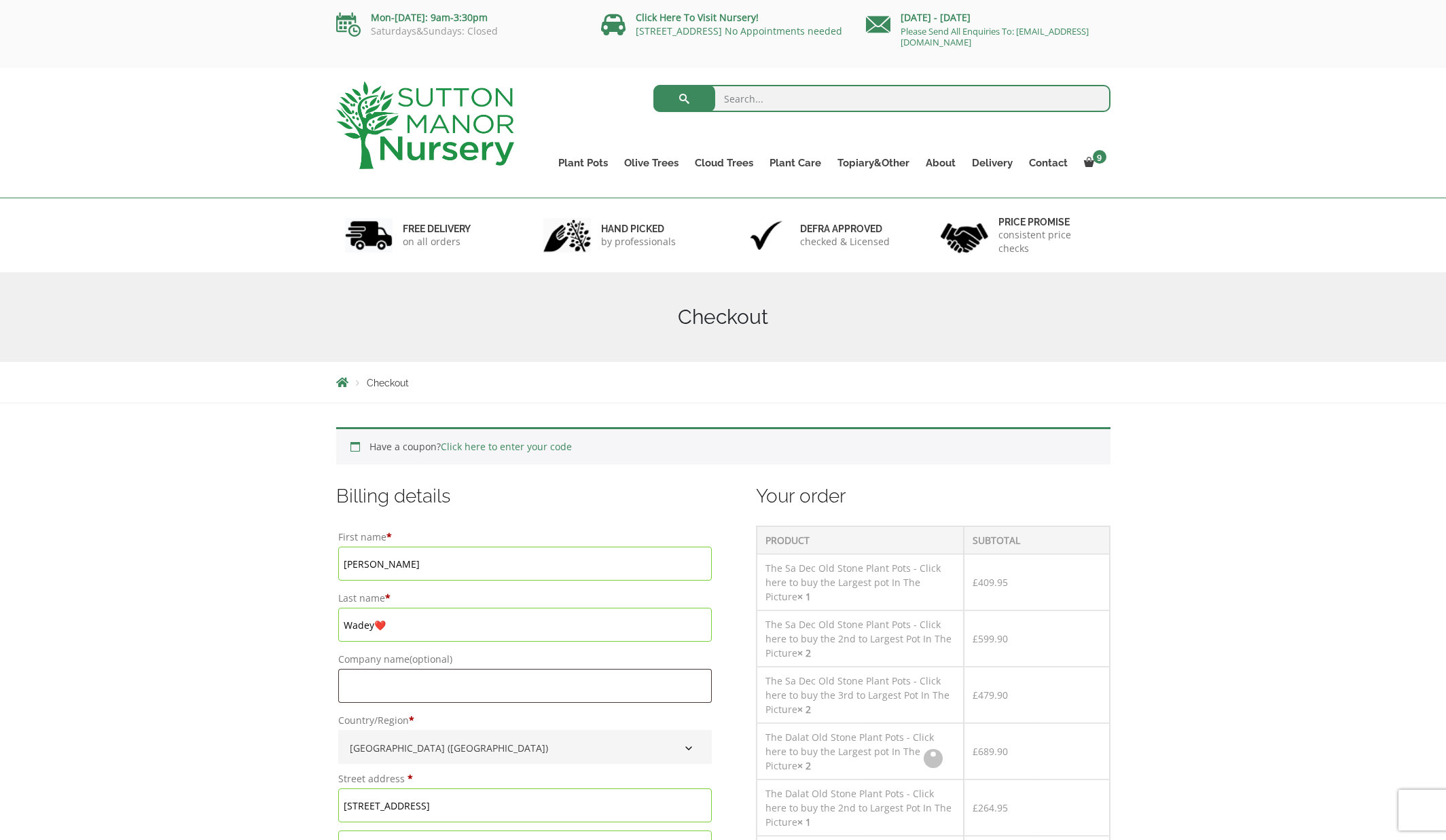
type input "BS16 2SZ"
type input "16 October, 2025"
type input "Wadey"
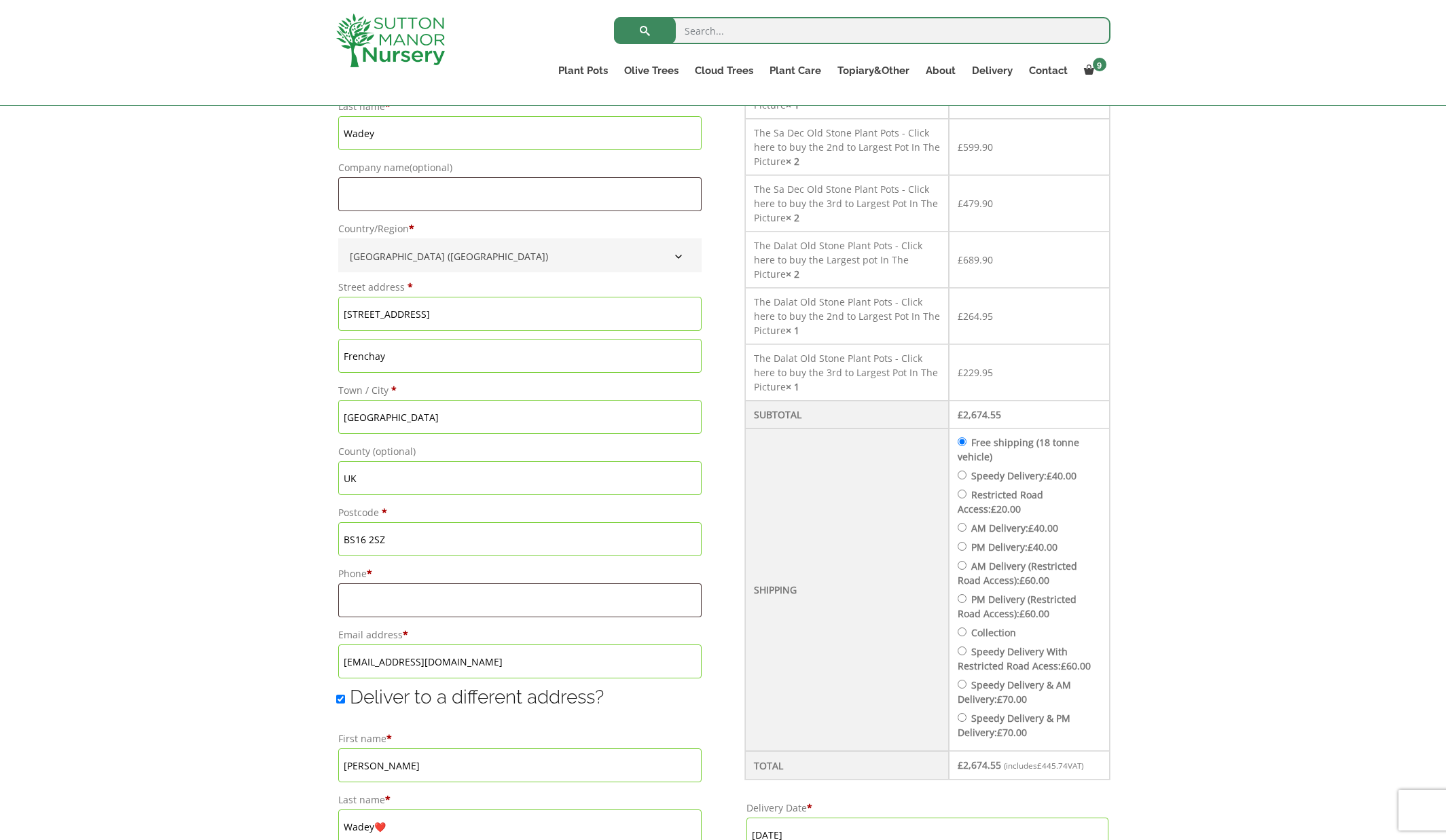
scroll to position [477, 0]
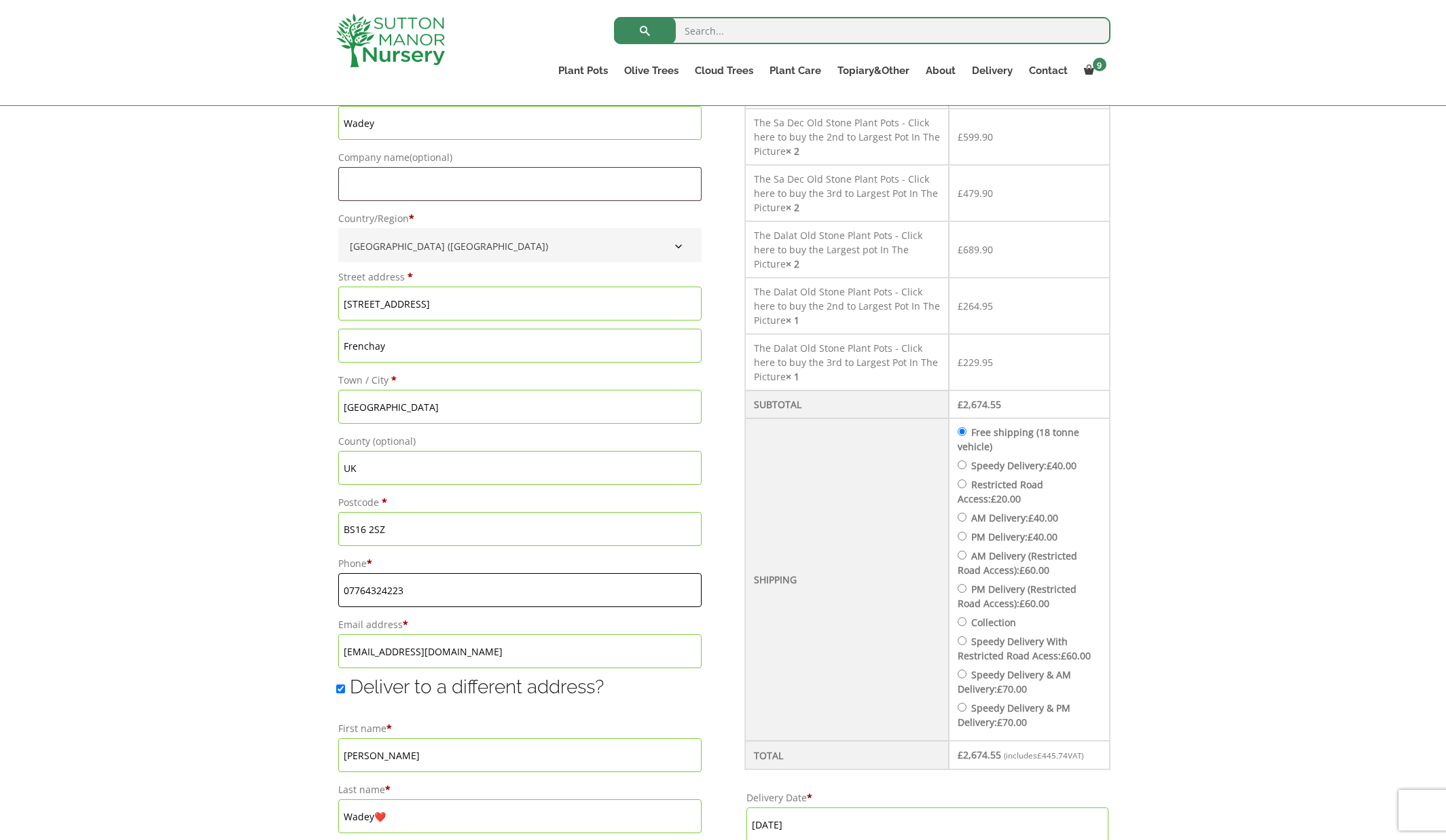
type input "07764324223"
click at [238, 640] on div "Have a coupon? Click here to enter your code Apply coupon Billing details First…" at bounding box center [723, 627] width 1446 height 1451
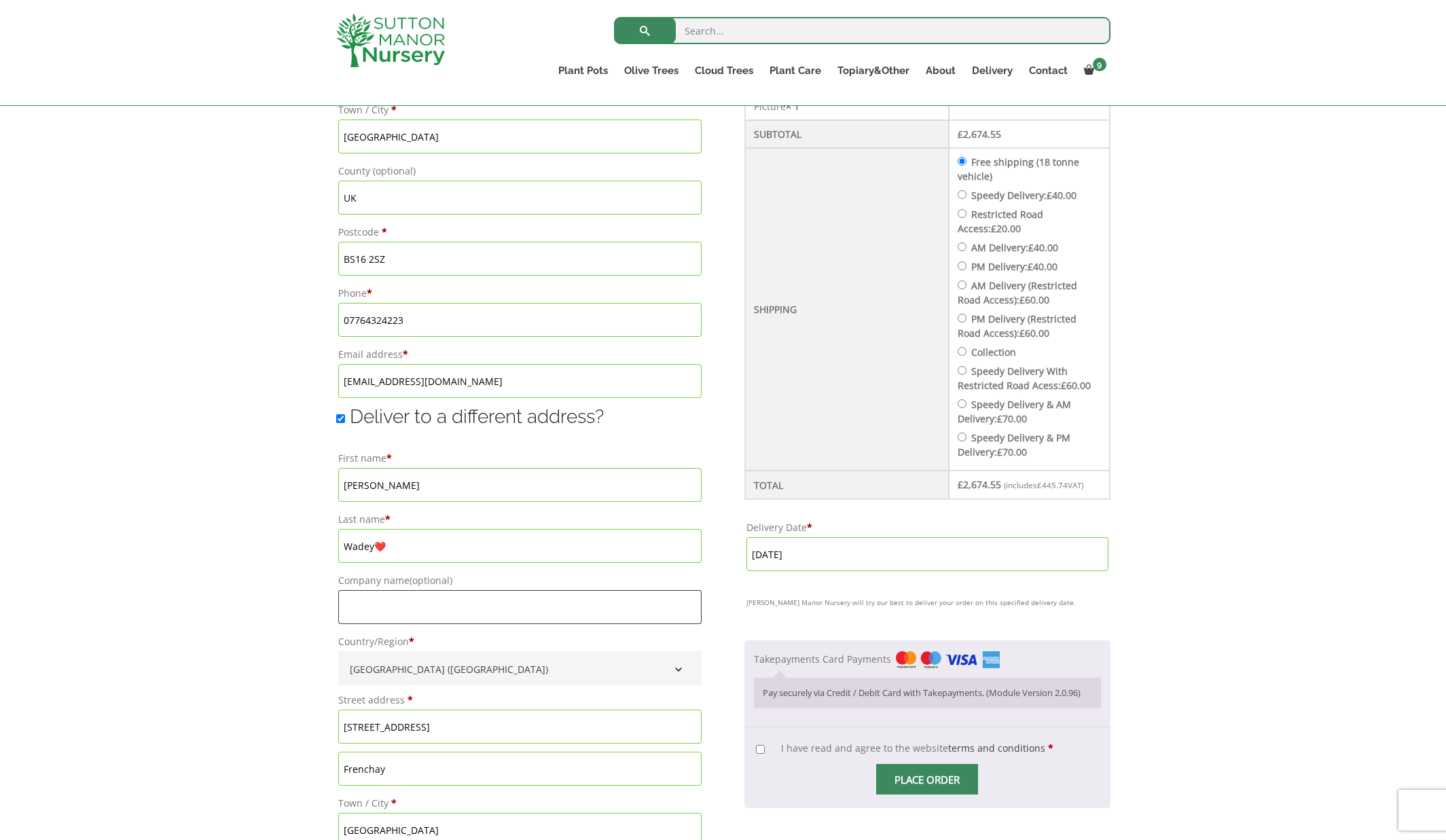
scroll to position [746, 0]
click at [800, 549] on input "16 October, 2025" at bounding box center [927, 556] width 362 height 34
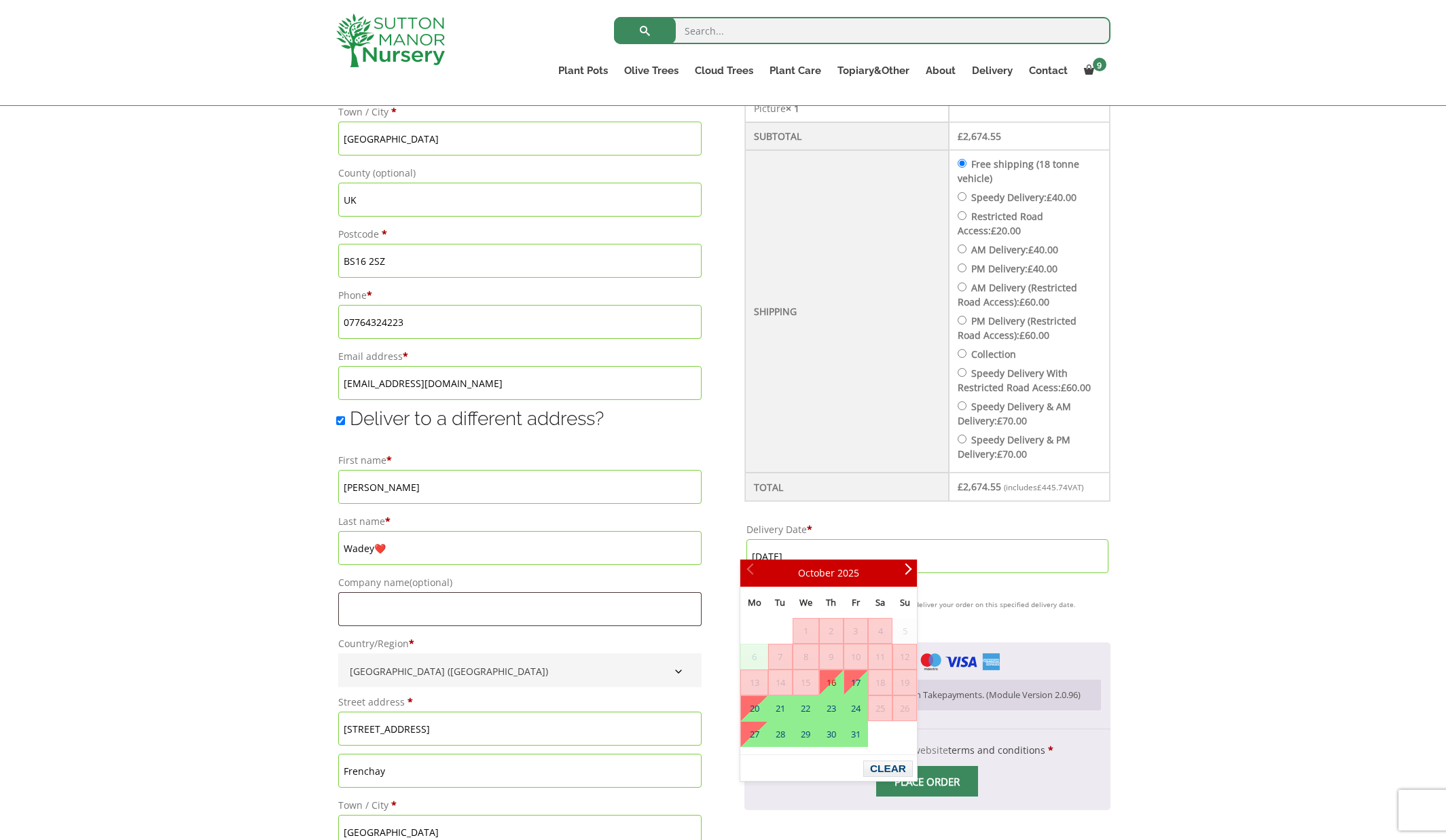
click at [755, 655] on span "6" at bounding box center [753, 656] width 26 height 24
click at [775, 656] on span "7" at bounding box center [780, 656] width 23 height 24
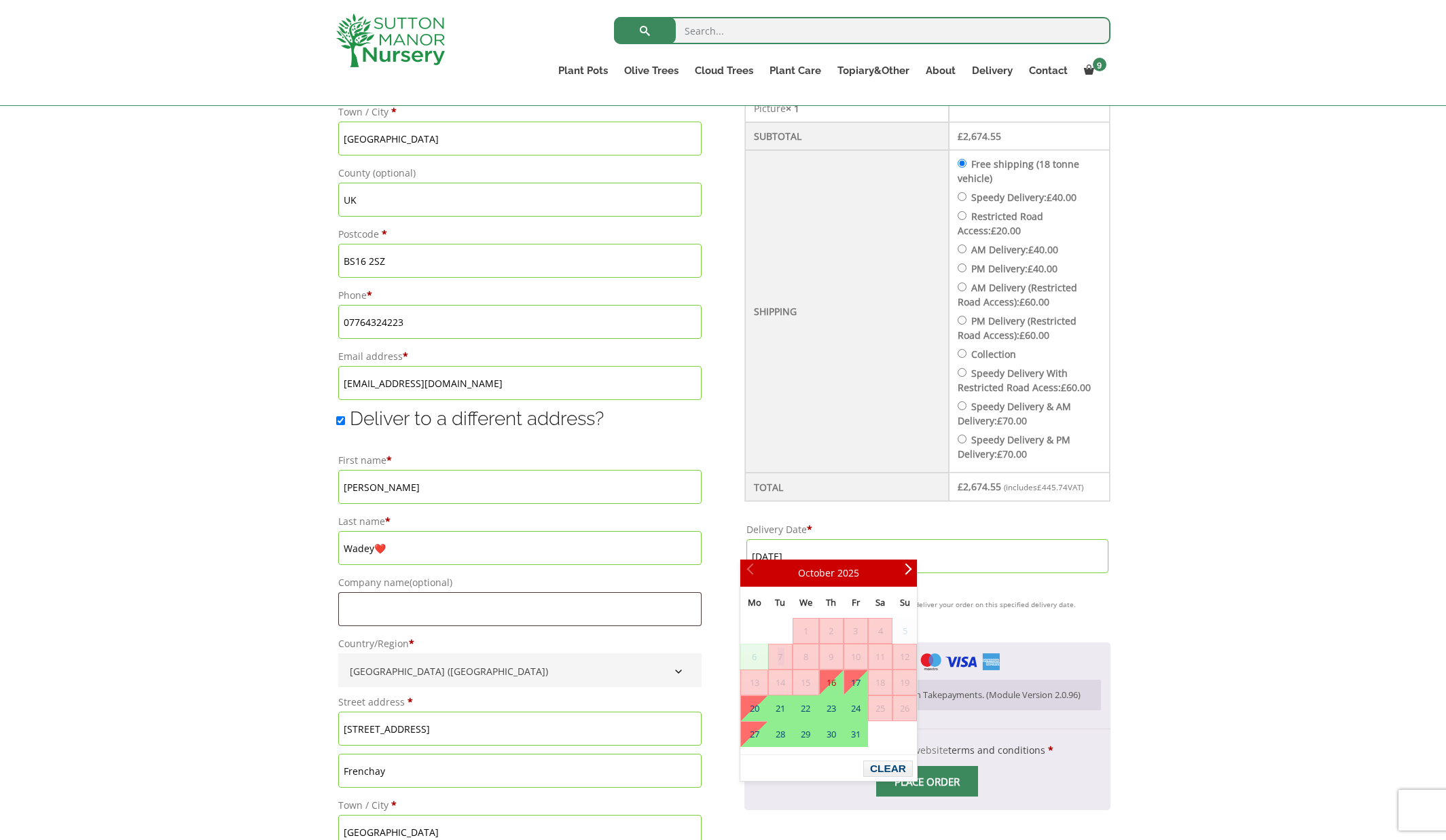
click at [775, 656] on span "7" at bounding box center [780, 656] width 23 height 24
click at [809, 658] on span "8" at bounding box center [806, 656] width 25 height 24
click at [834, 684] on link "16" at bounding box center [831, 682] width 23 height 24
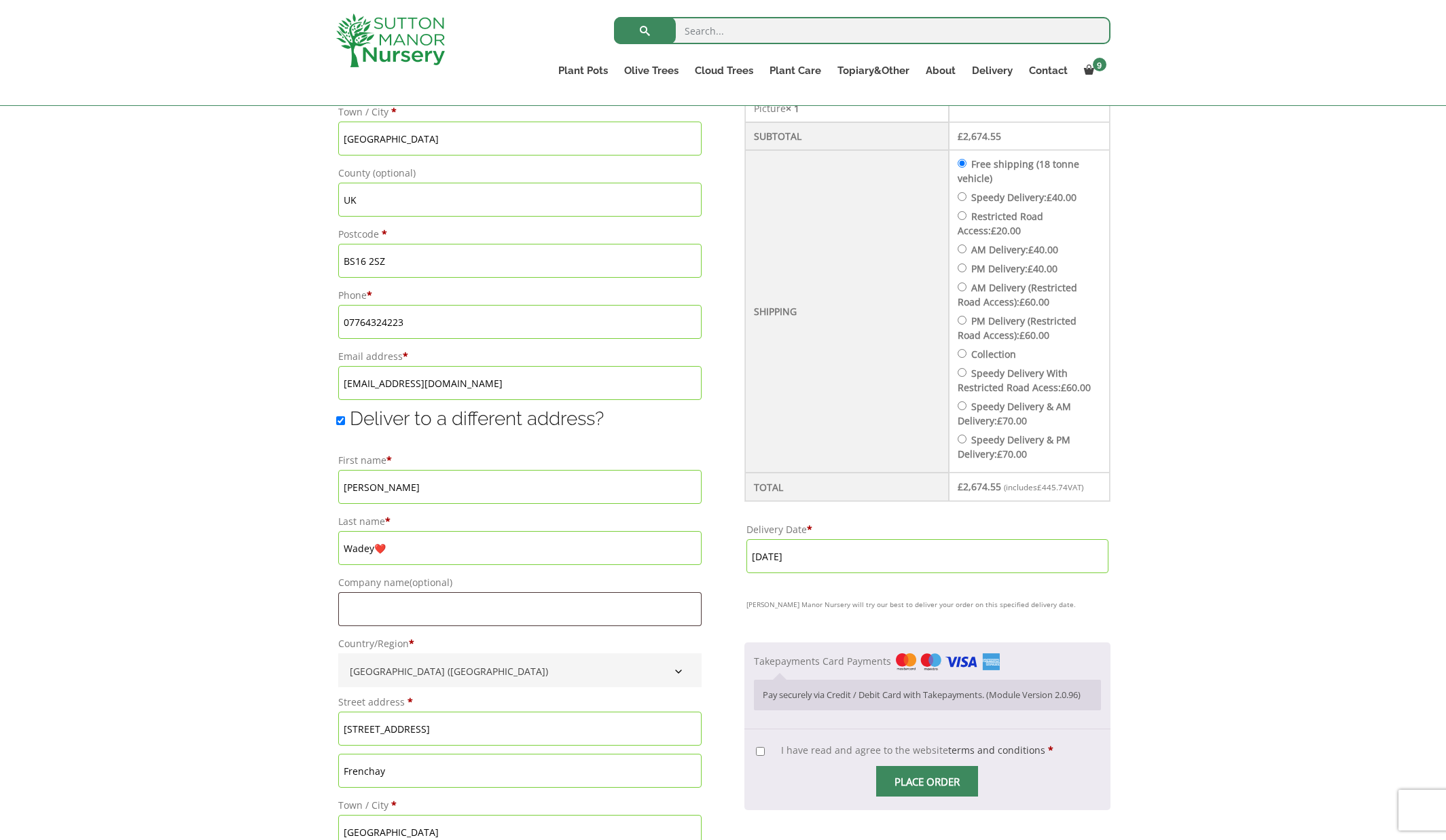
click at [888, 743] on span "I have read and agree to the website terms and conditions" at bounding box center [913, 749] width 265 height 13
click at [764, 747] on input "I have read and agree to the website terms and conditions *" at bounding box center [760, 751] width 9 height 9
checkbox input "true"
click at [906, 766] on input "Place order" at bounding box center [927, 781] width 102 height 31
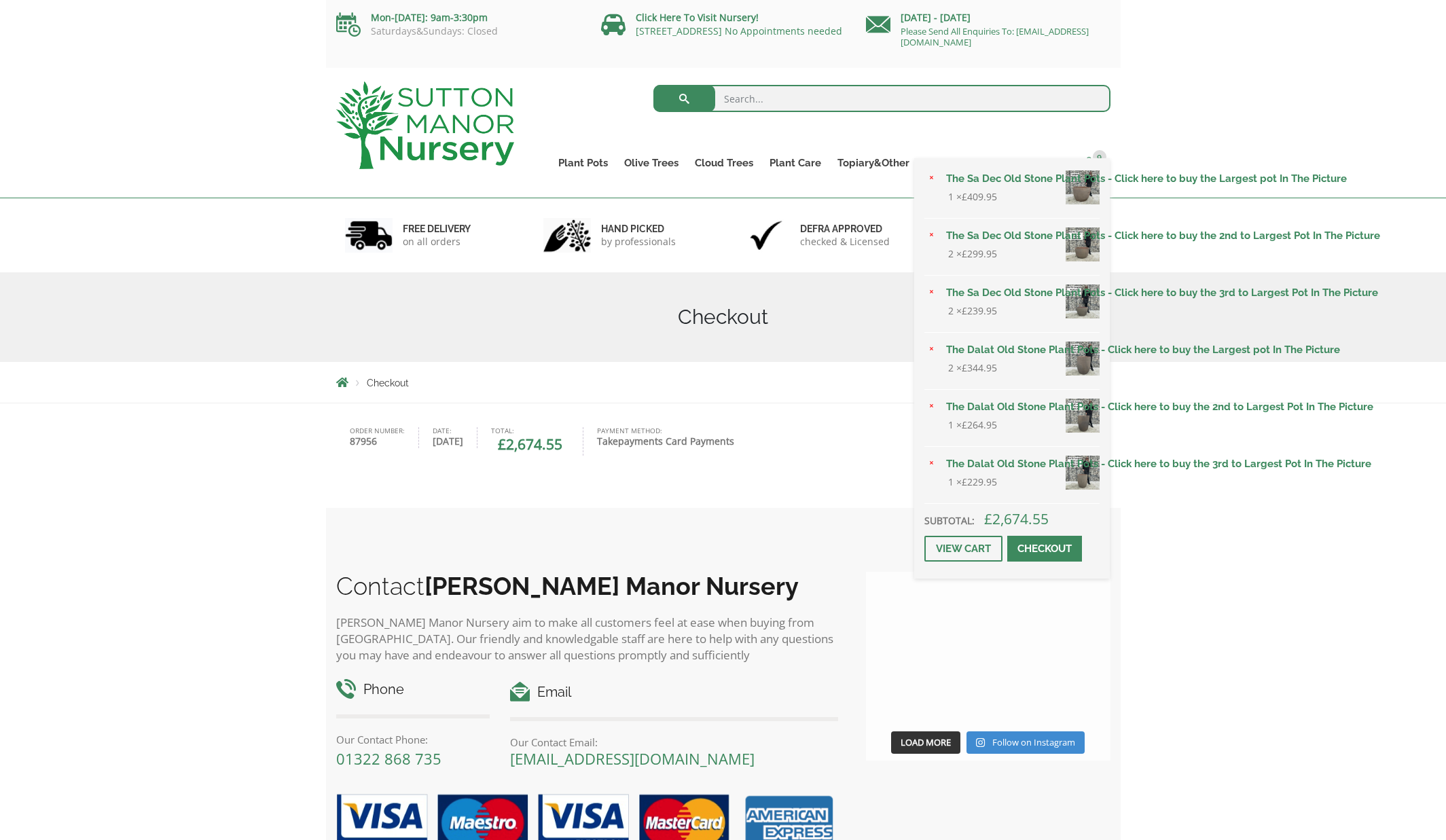
click at [1090, 158] on span at bounding box center [1089, 162] width 10 height 10
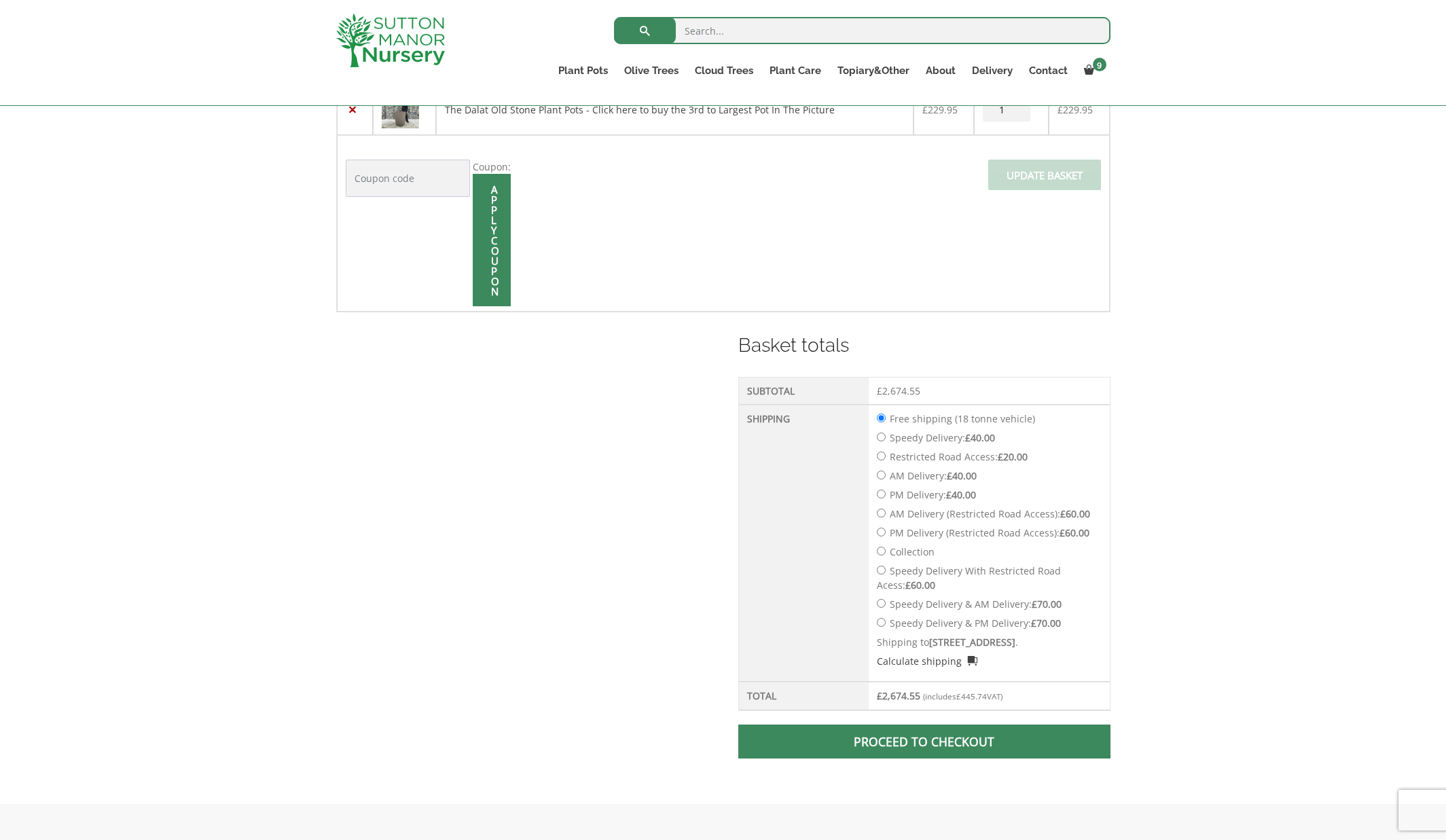
scroll to position [602, 0]
click at [880, 436] on input "Speedy Delivery: £ 40.00" at bounding box center [881, 436] width 9 height 9
radio input "true"
click at [925, 741] on span at bounding box center [925, 741] width 0 height 0
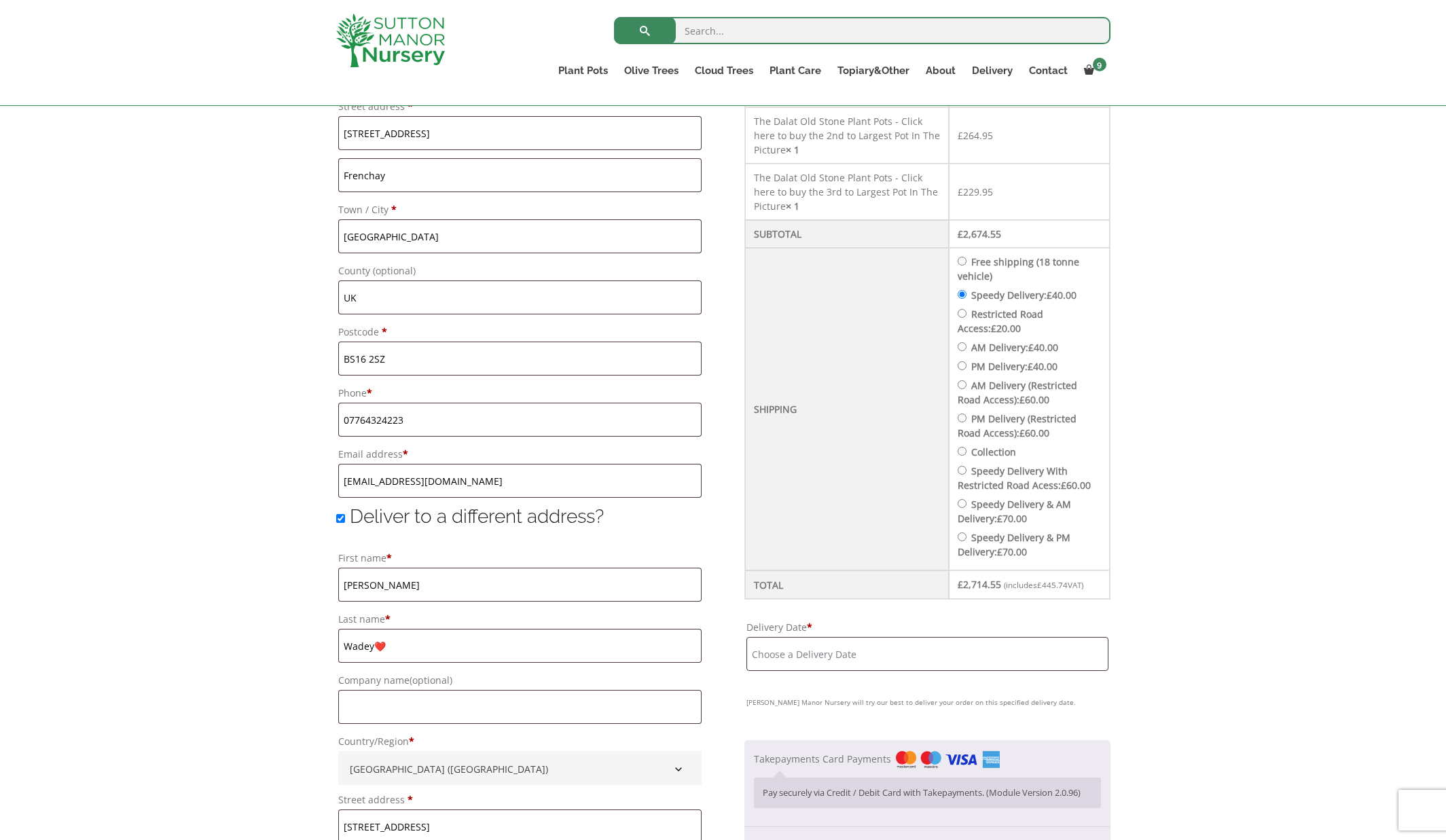
scroll to position [661, 0]
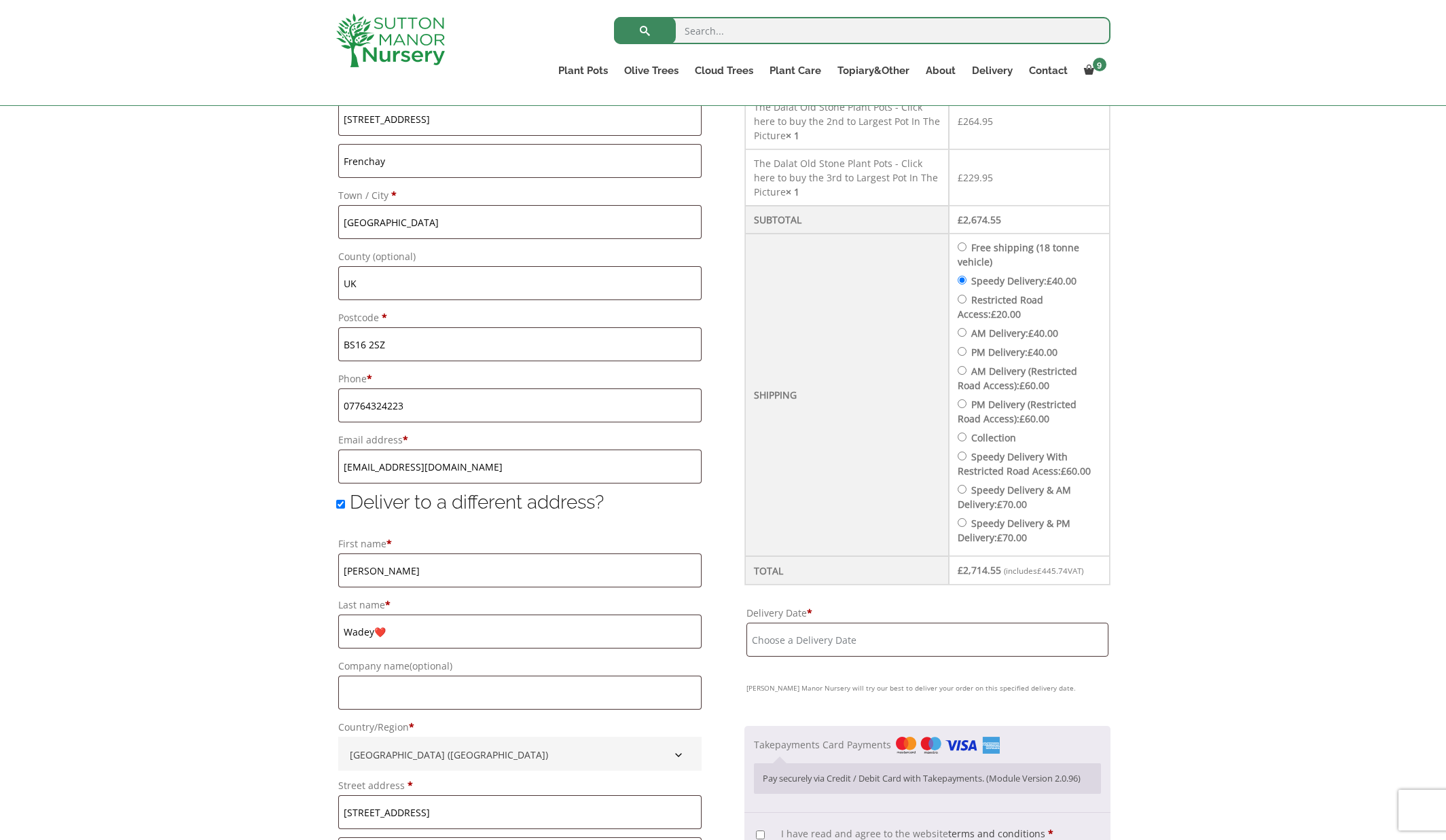
click at [809, 627] on input "Delivery Date *" at bounding box center [927, 639] width 362 height 34
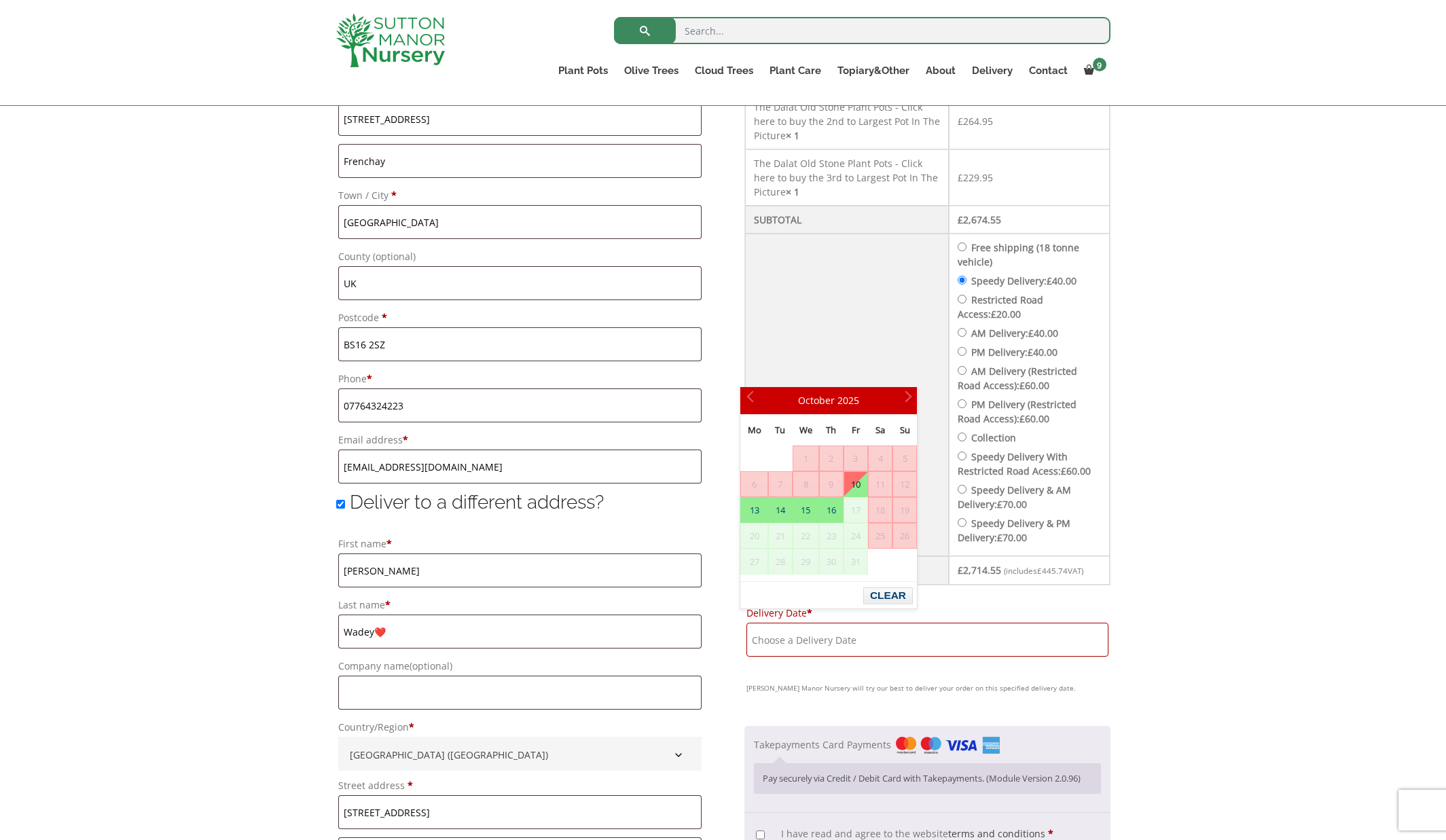
click at [857, 484] on link "10" at bounding box center [856, 484] width 23 height 24
type input "[DATE]"
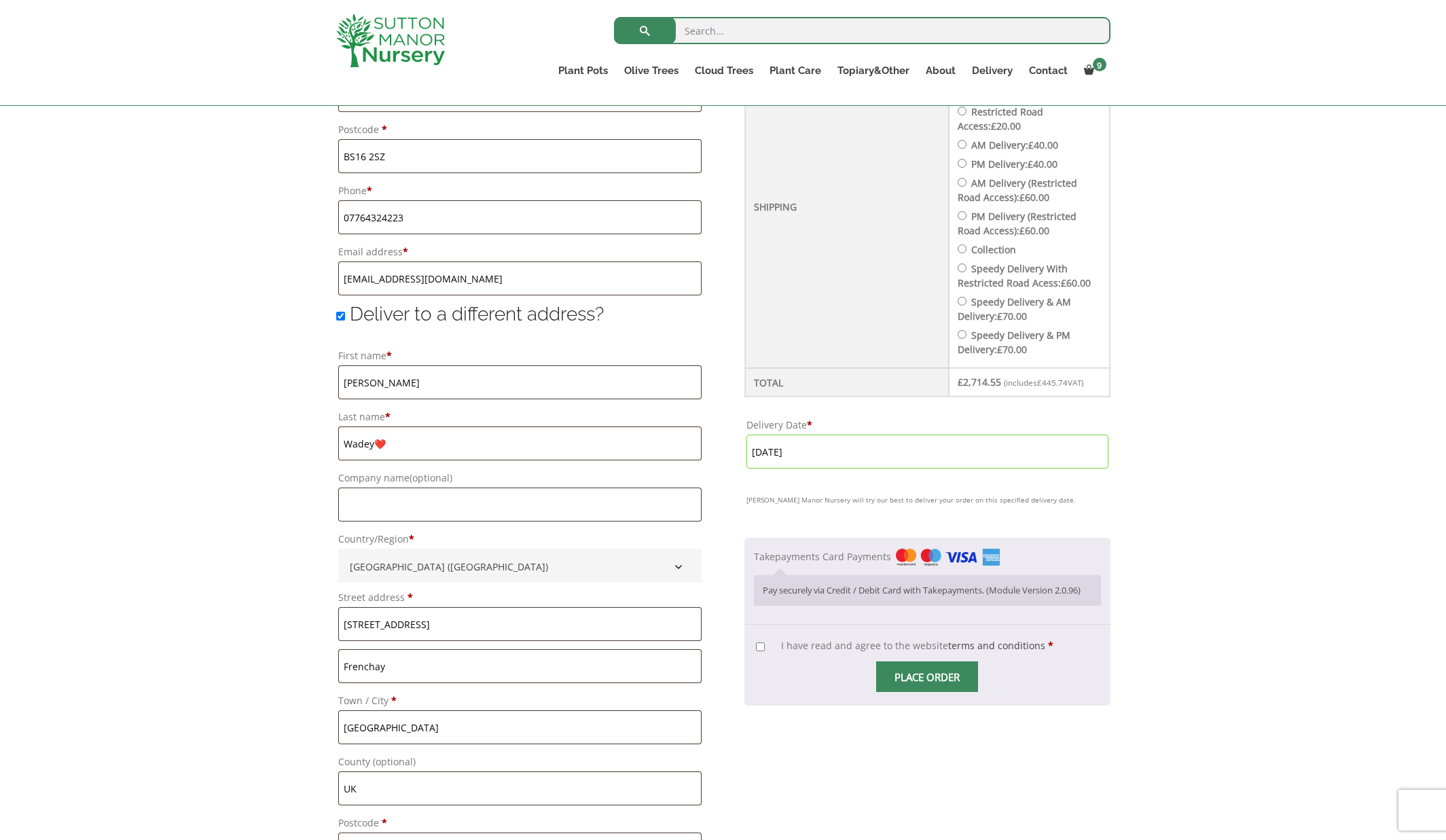
scroll to position [853, 0]
click at [756, 640] on input "I have read and agree to the website terms and conditions *" at bounding box center [760, 644] width 9 height 9
checkbox input "true"
click at [927, 674] on span "Checkout" at bounding box center [927, 674] width 0 height 0
type input "Wadey"
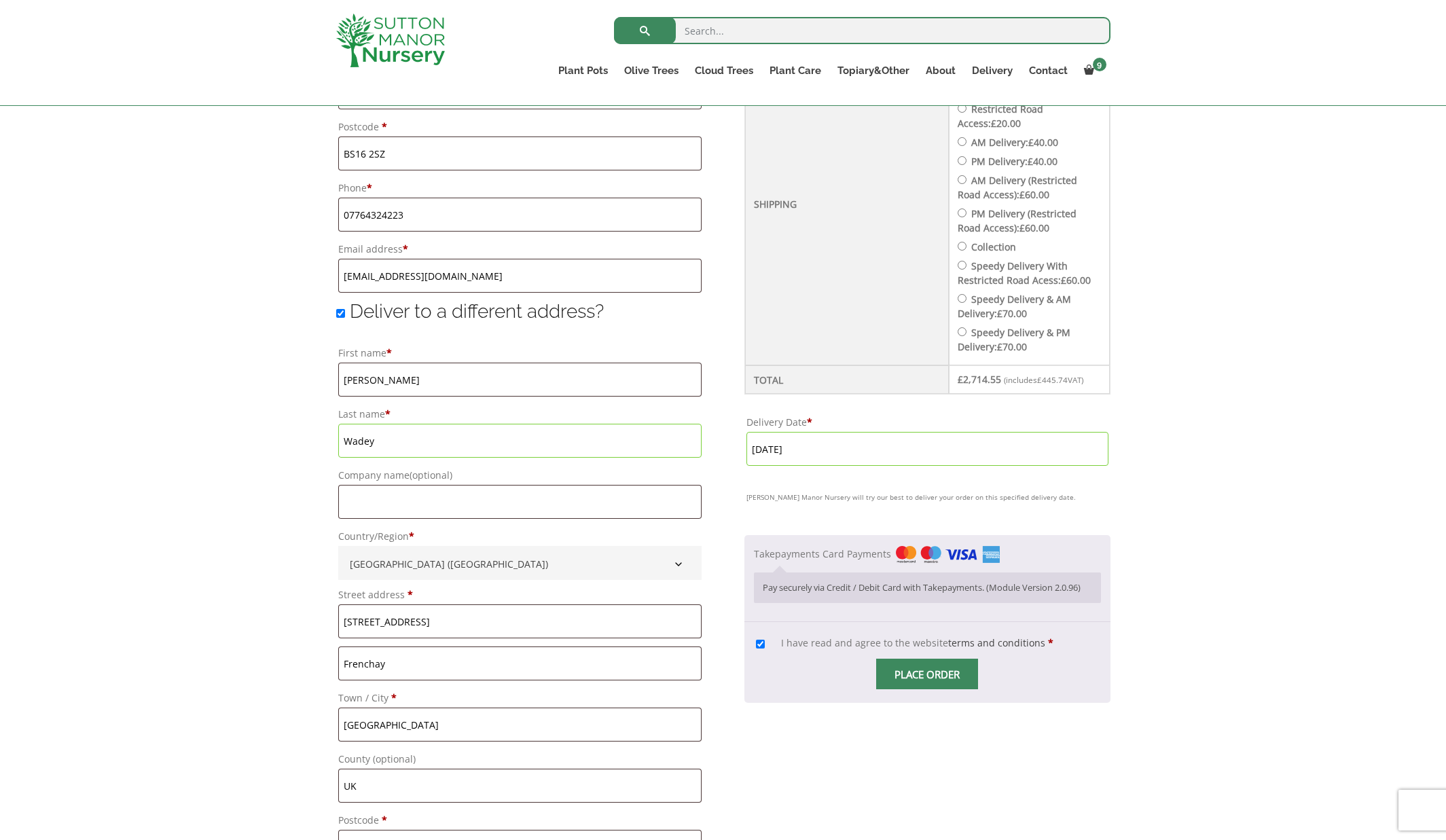
click at [876, 712] on div "Your order Product Subtotal The Sa Dec Old Stone Plant Pots - Click here to buy…" at bounding box center [927, 269] width 366 height 1327
click at [902, 661] on input "Place order" at bounding box center [927, 673] width 102 height 31
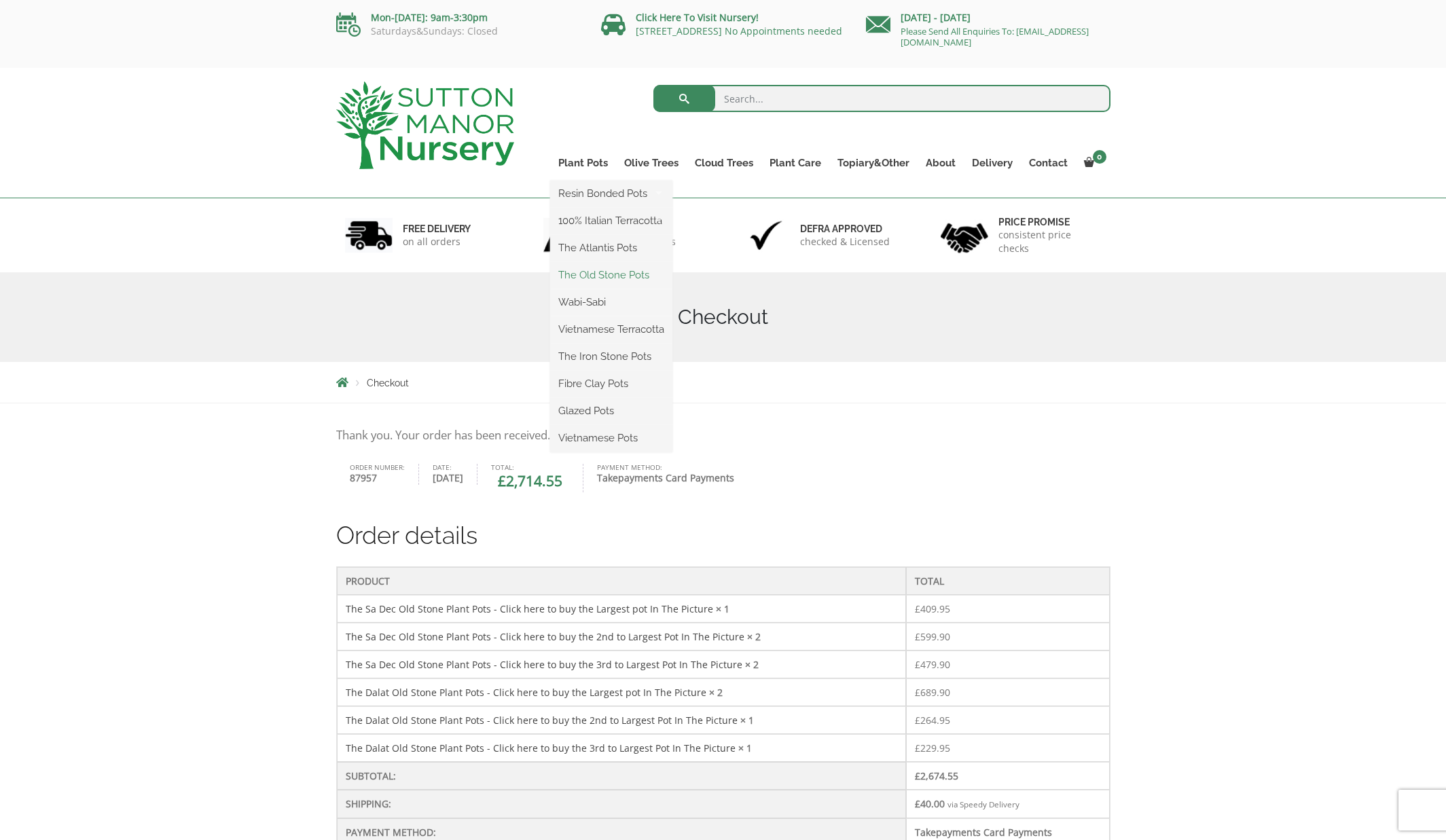
click at [586, 274] on link "The Old Stone Pots" at bounding box center [611, 274] width 122 height 20
